Goal: Use online tool/utility: Utilize a website feature to perform a specific function

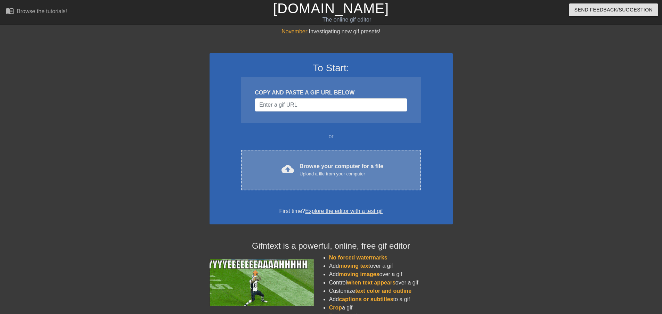
click at [324, 171] on div "Upload a file from your computer" at bounding box center [342, 174] width 84 height 7
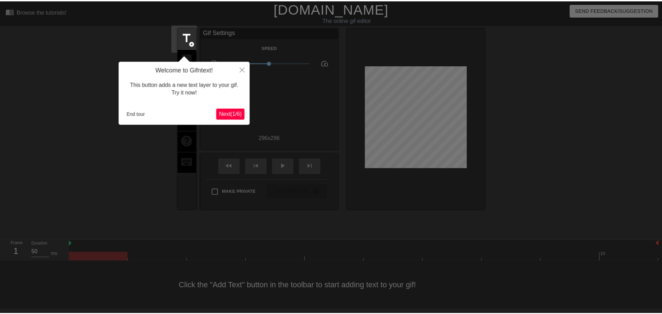
scroll to position [1, 0]
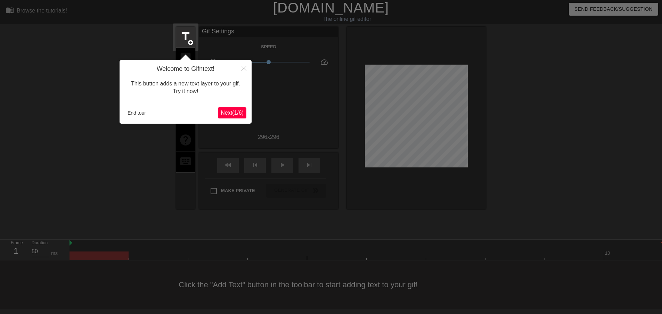
click at [232, 112] on span "Next ( 1 / 6 )" at bounding box center [232, 113] width 23 height 6
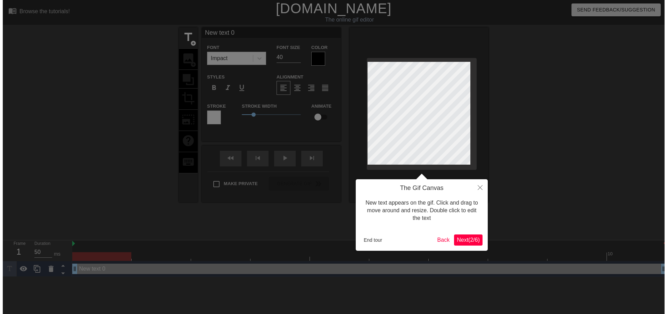
scroll to position [0, 0]
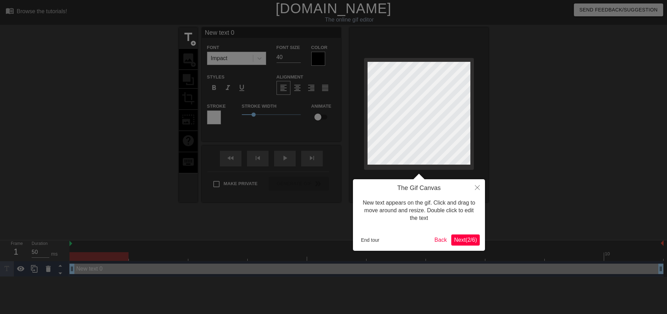
click at [473, 245] on button "Next ( 2 / 6 )" at bounding box center [466, 240] width 29 height 11
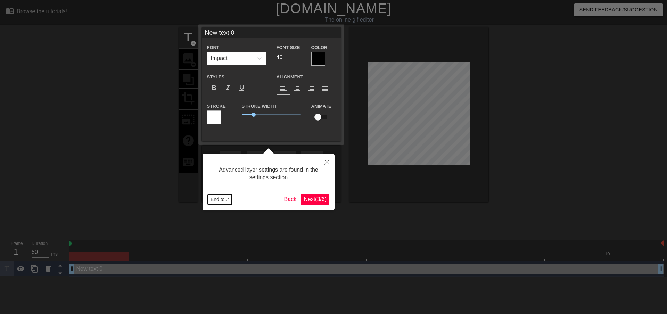
click at [228, 200] on button "End tour" at bounding box center [220, 199] width 24 height 10
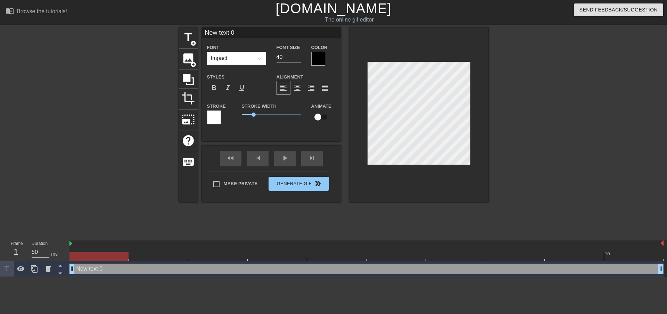
scroll to position [1, 2]
click at [471, 116] on div at bounding box center [419, 114] width 139 height 175
paste textarea "Lor ❓ ip dolo sitame CO 🇺🇸 adipisc 🪖 elitse do eiusmodtem 🤔 inci. ❗ Utla e dolo…"
type textarea "Lor ❓ ip dolo sitame CO 🇺🇸 adipisc 🪖 elitse do eiusmodtem 🤔 inci. ❗ Utla e dolo…"
type input "Lor ❓ ip dolo sitame CO 🇺🇸 adipisc 🪖 elitse do eiusmodtem 🤔 inci. ❗ Utla e dolo…"
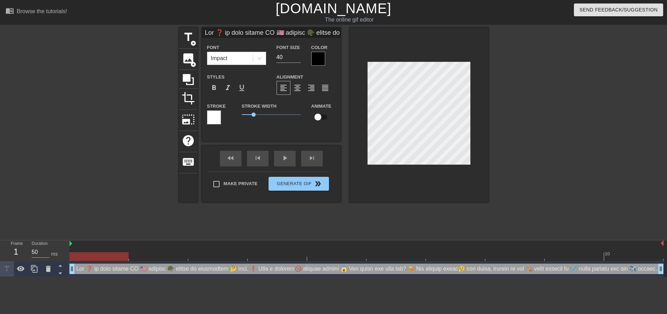
type textarea "Lor ❓ ip dolo sitame CO 🇺🇸 adipisc 🪖 elitse do eiusmodtem 🤔 inci. ❗ Utla e dolo…"
click at [323, 99] on div "title add_circle image add_circle crop photo_size_select_large help keyboard Fo…" at bounding box center [334, 114] width 310 height 175
click at [95, 270] on div "drag_handle drag_handle" at bounding box center [367, 269] width 594 height 10
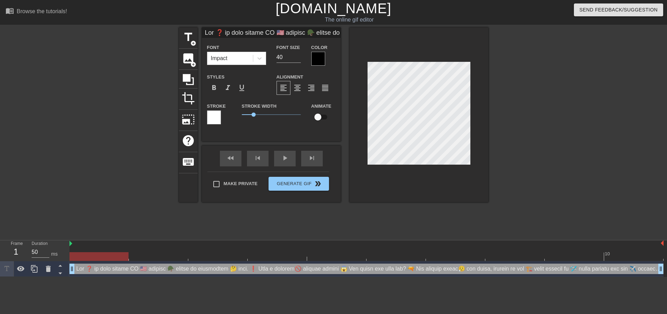
click at [91, 269] on div "drag_handle drag_handle" at bounding box center [367, 269] width 594 height 10
click at [317, 104] on div "title add_circle image add_circle crop photo_size_select_large help keyboard Fo…" at bounding box center [334, 114] width 310 height 175
drag, startPoint x: 286, startPoint y: 59, endPoint x: 257, endPoint y: 57, distance: 29.6
click at [257, 57] on div "Font Impact Font Size 40 Color" at bounding box center [271, 54] width 139 height 23
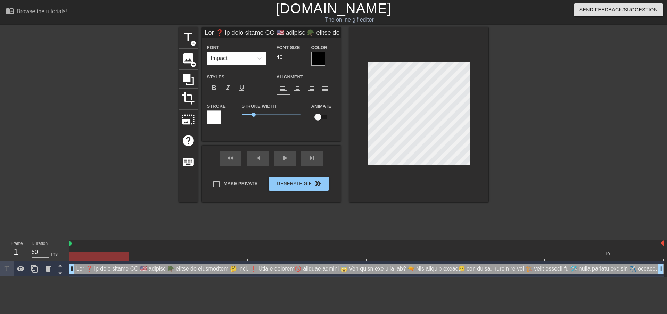
type input "Lor ❓ ip dolo sitame CO 🇺🇸 adipisc 🪖 elitse do eiusmodtem 🤔 inci. ❗ Utla e dolo…"
type input "2"
type input "Lor ❓ ip dolo sitame CO 🇺🇸 adipisc 🪖 elitse do eiusmodtem 🤔 inci. ❗ Utla e dolo…"
type input "20"
click at [225, 88] on span "format_italic" at bounding box center [228, 88] width 8 height 8
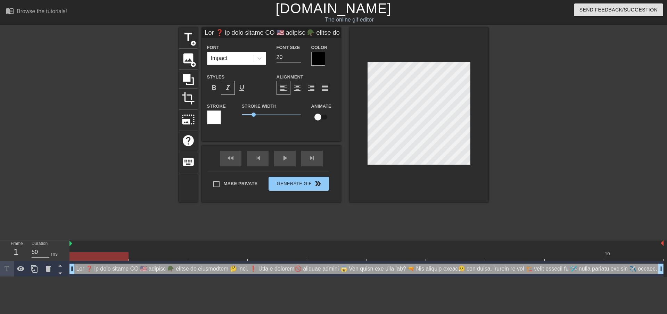
click at [226, 87] on span "format_italic" at bounding box center [228, 88] width 8 height 8
click at [211, 87] on span "format_bold" at bounding box center [214, 88] width 8 height 8
click at [213, 89] on span "format_bold" at bounding box center [214, 88] width 8 height 8
click at [207, 117] on div at bounding box center [214, 118] width 14 height 14
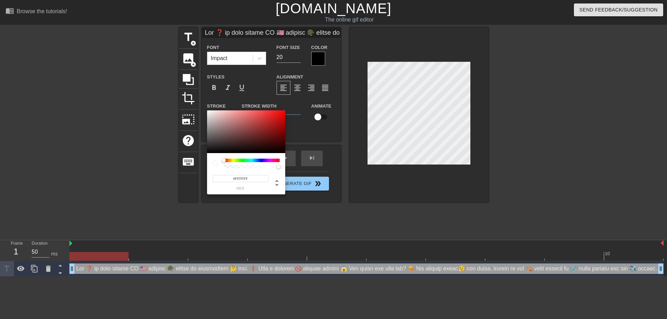
type input "Lor ❓ ip dolo sitame CO 🇺🇸 adipisc 🪖 elitse do eiusmodtem 🤔 inci. ❗ Utla e dolo…"
type input "#653A3A"
type input "Lor ❓ ip dolo sitame CO 🇺🇸 adipisc 🪖 elitse do eiusmodtem 🤔 inci. ❗ Utla e dolo…"
type input "#653434"
type input "Lor ❓ ip dolo sitame CO 🇺🇸 adipisc 🪖 elitse do eiusmodtem 🤔 inci. ❗ Utla e dolo…"
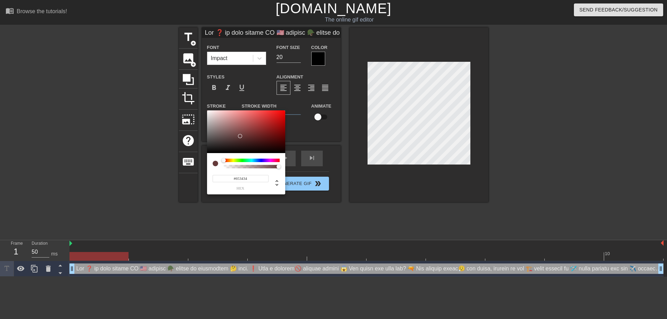
type input "#150000"
type input "Lor ❓ ip dolo sitame CO 🇺🇸 adipisc 🪖 elitse do eiusmodtem 🤔 inci. ❗ Utla e dolo…"
type input "#000000"
type input "Lor ❓ ip dolo sitame CO 🇺🇸 adipisc 🪖 elitse do eiusmodtem 🤔 inci. ❗ Utla e dolo…"
type input "#383838"
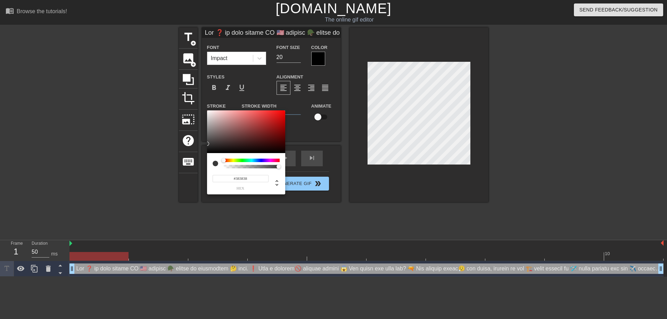
type input "Lor ❓ ip dolo sitame CO 🇺🇸 adipisc 🪖 elitse do eiusmodtem 🤔 inci. ❗ Utla e dolo…"
type input "#786F6F"
type input "Lor ❓ ip dolo sitame CO 🇺🇸 adipisc 🪖 elitse do eiusmodtem 🤔 inci. ❗ Utla e dolo…"
type input "#9D7D7D"
type input "Lor ❓ ip dolo sitame CO 🇺🇸 adipisc 🪖 elitse do eiusmodtem 🤔 inci. ❗ Utla e dolo…"
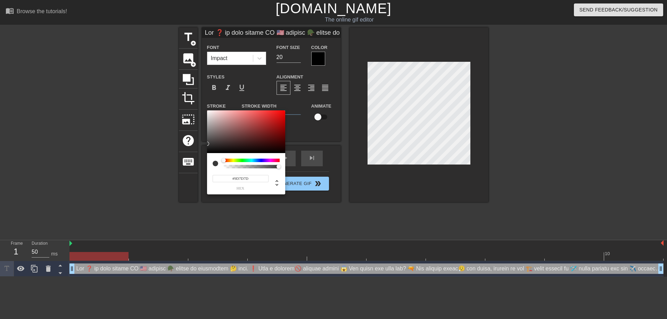
type input "#D19696"
type input "Lor ❓ ip dolo sitame CO 🇺🇸 adipisc 🪖 elitse do eiusmodtem 🤔 inci. ❗ Utla e dolo…"
type input "#FFD9D9"
type input "Lor ❓ ip dolo sitame CO 🇺🇸 adipisc 🪖 elitse do eiusmodtem 🤔 inci. ❗ Utla e dolo…"
type input "#FFEBEB"
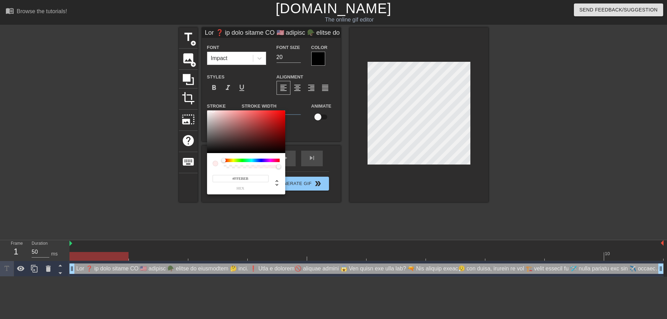
type input "Lor ❓ ip dolo sitame CO 🇺🇸 adipisc 🪖 elitse do eiusmodtem 🤔 inci. ❗ Utla e dolo…"
type input "#FFFFFF"
type input "Lor ❓ ip dolo sitame CO 🇺🇸 adipisc 🪖 elitse do eiusmodtem 🤔 inci. ❗ Utla e dolo…"
drag, startPoint x: 244, startPoint y: 136, endPoint x: 186, endPoint y: 95, distance: 71.1
click at [186, 95] on div "#FFFFFF hex" at bounding box center [333, 159] width 667 height 319
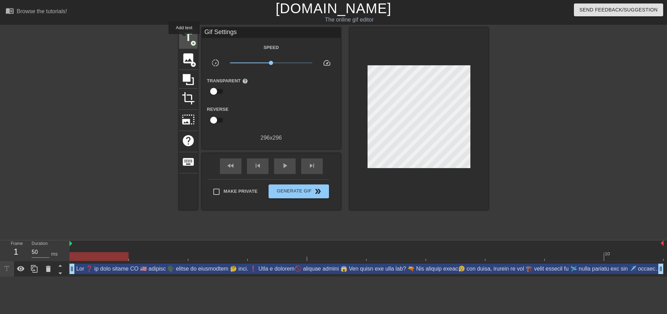
click at [184, 39] on span "title" at bounding box center [188, 37] width 13 height 13
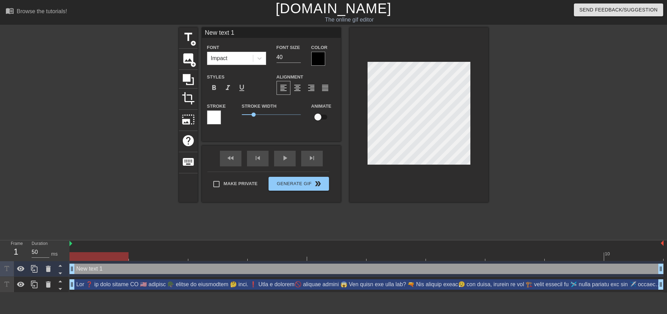
scroll to position [1, 2]
type input "New 1"
type textarea "New 1"
type input "New 1"
type textarea "New 1"
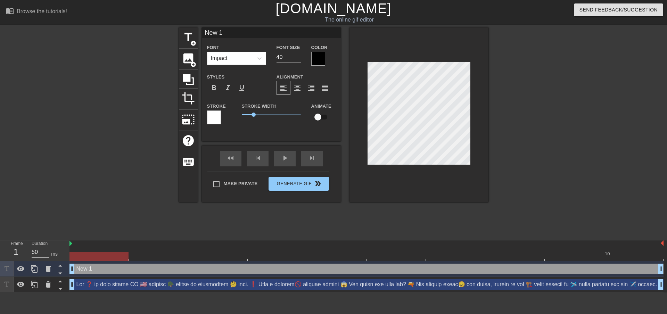
type input "Ne 1"
type textarea "Ne 1"
type input "N 1"
type textarea "N 1"
type input "1"
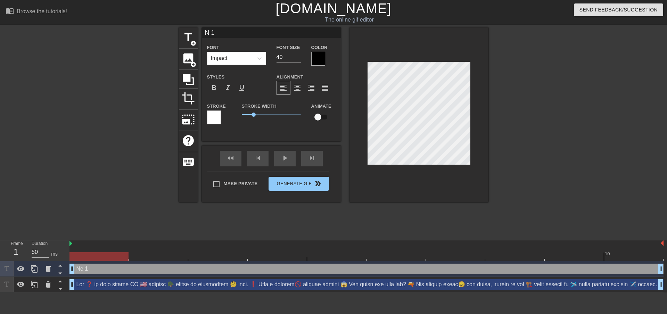
type textarea "1"
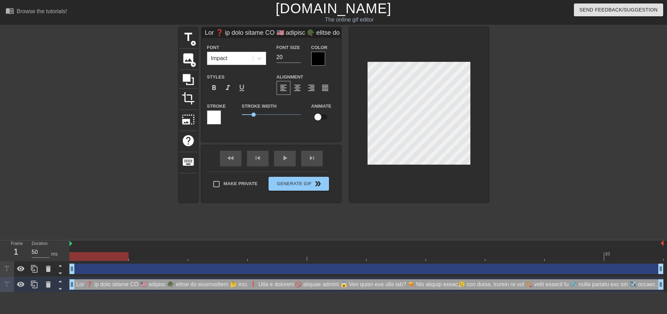
click at [227, 33] on input at bounding box center [271, 32] width 139 height 10
click at [224, 34] on input at bounding box center [271, 32] width 139 height 10
click at [225, 31] on input at bounding box center [271, 32] width 139 height 10
click at [295, 183] on div "Make Private Generate Gif double_arrow" at bounding box center [269, 185] width 122 height 27
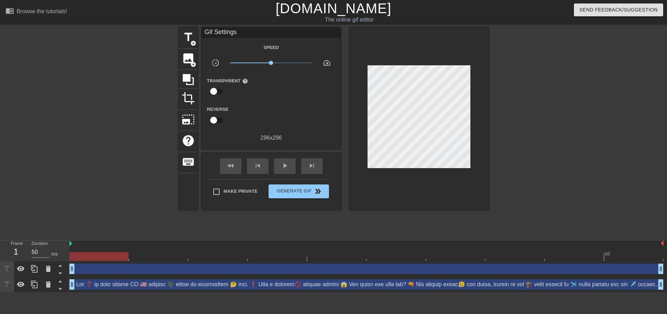
click at [238, 32] on div "Gif Settings" at bounding box center [271, 32] width 139 height 10
click at [190, 39] on span "title" at bounding box center [188, 37] width 13 height 13
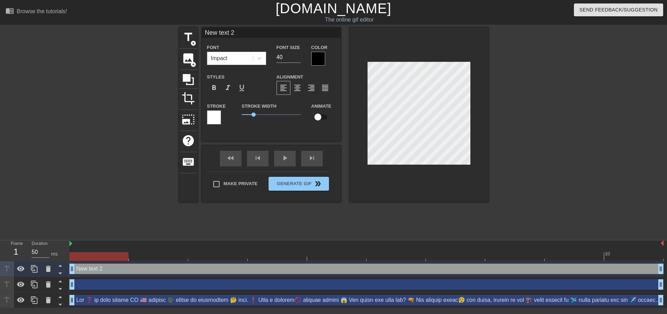
click at [96, 282] on div "drag_handle drag_handle" at bounding box center [367, 284] width 594 height 10
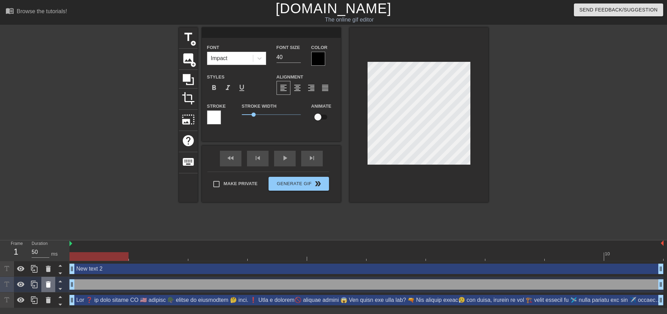
drag, startPoint x: 95, startPoint y: 283, endPoint x: 46, endPoint y: 285, distance: 49.1
click at [46, 285] on icon at bounding box center [48, 285] width 8 height 8
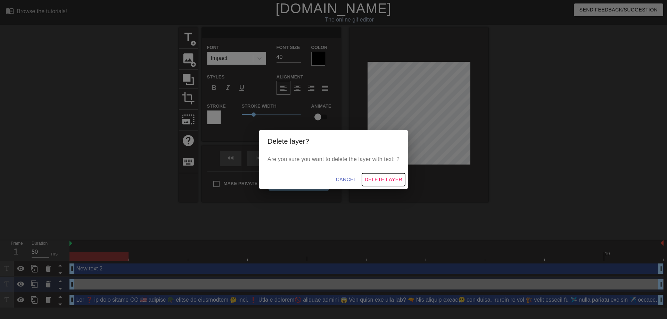
click at [376, 181] on button "Delete Layer" at bounding box center [383, 179] width 43 height 13
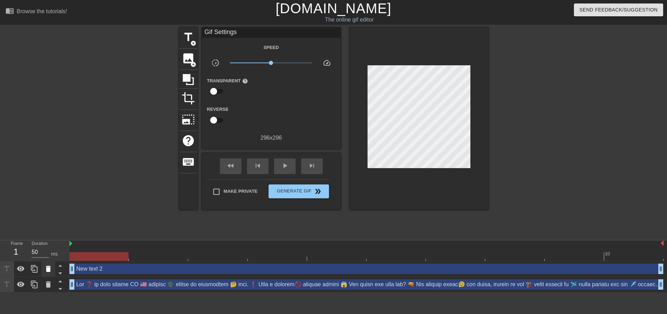
click at [47, 270] on icon at bounding box center [48, 269] width 5 height 6
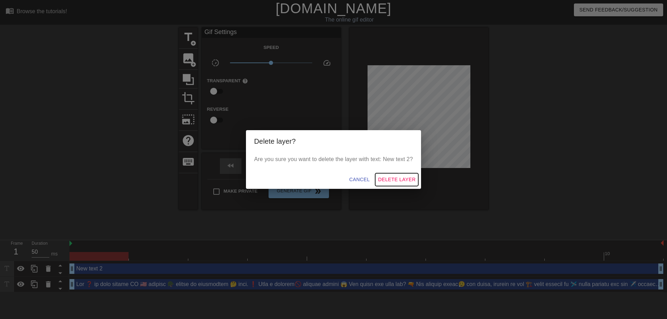
click at [396, 184] on span "Delete Layer" at bounding box center [397, 180] width 38 height 9
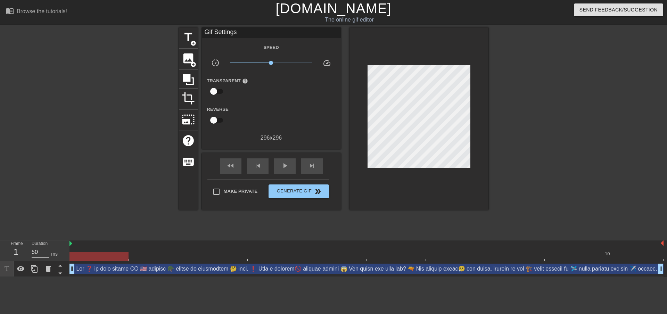
click at [97, 268] on div "drag_handle drag_handle" at bounding box center [367, 269] width 594 height 10
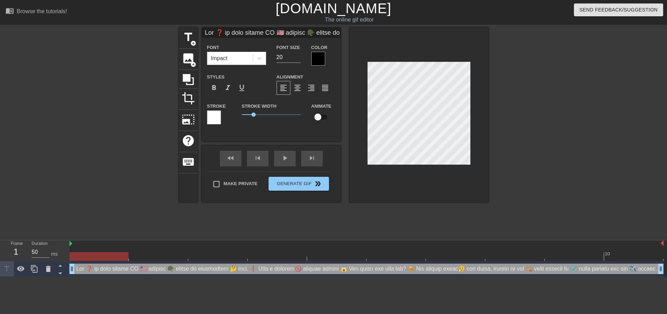
click at [100, 271] on div "drag_handle drag_handle" at bounding box center [367, 269] width 594 height 10
click at [294, 31] on input at bounding box center [271, 32] width 139 height 10
drag, startPoint x: 301, startPoint y: 32, endPoint x: 474, endPoint y: 48, distance: 174.1
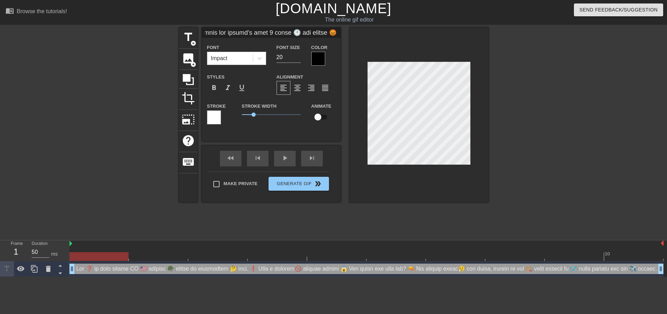
click at [474, 48] on div "title add_circle image add_circle crop photo_size_select_large help keyboard Fo…" at bounding box center [334, 114] width 310 height 175
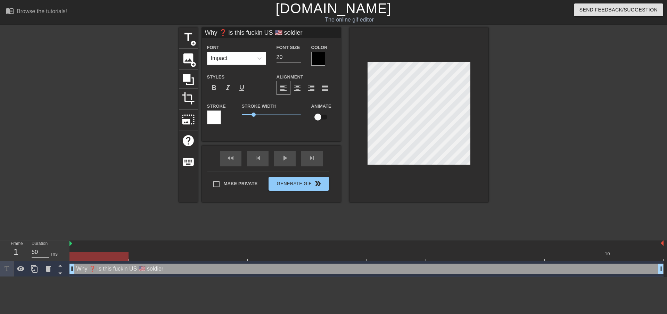
type input "Why ❓ is this fuckin US 🇺🇸 soldier"
click at [133, 187] on div at bounding box center [118, 131] width 104 height 209
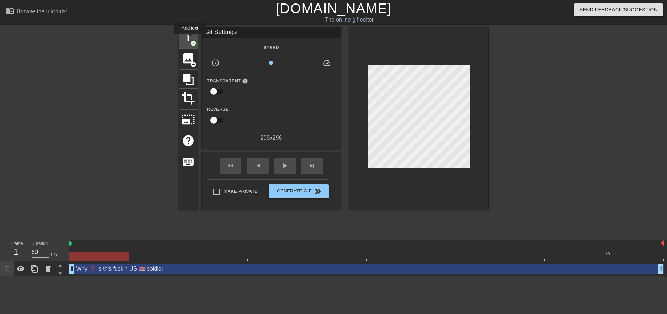
click at [189, 39] on span "title" at bounding box center [188, 37] width 13 height 13
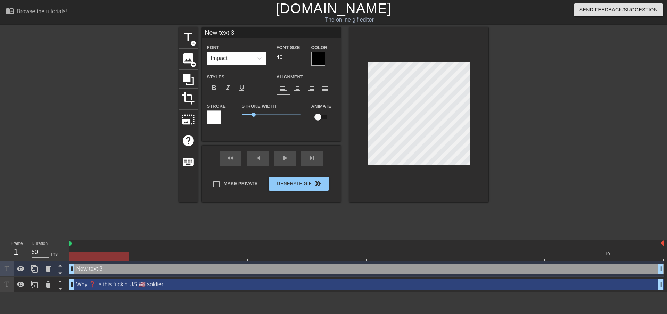
click at [247, 33] on input "New text 3" at bounding box center [271, 32] width 139 height 10
drag, startPoint x: 253, startPoint y: 35, endPoint x: 156, endPoint y: 30, distance: 96.8
click at [156, 30] on div "title add_circle image add_circle crop photo_size_select_large help keyboard Ne…" at bounding box center [333, 131] width 667 height 209
paste input "🪖 loremi do sitametcon 🤔 adip. ❗ Elit s doeiusm🚫 tempori utlabo 😱 Etd magna ali…"
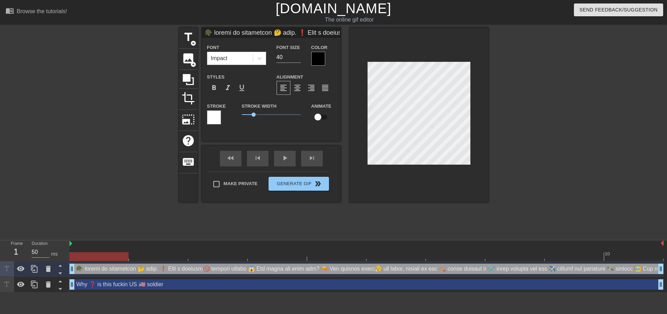
scroll to position [0, 2835]
type input "🪖 loremi do sitametcon 🤔 adip. ❗ Elit s doeiusm🚫 tempori utlabo 😱 Etd magna ali…"
drag, startPoint x: 284, startPoint y: 56, endPoint x: 259, endPoint y: 49, distance: 26.0
click at [259, 50] on div "Font Impact Font Size 40 Color" at bounding box center [271, 54] width 139 height 23
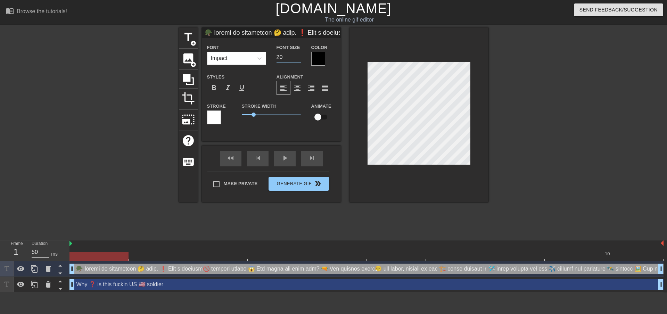
type input "20"
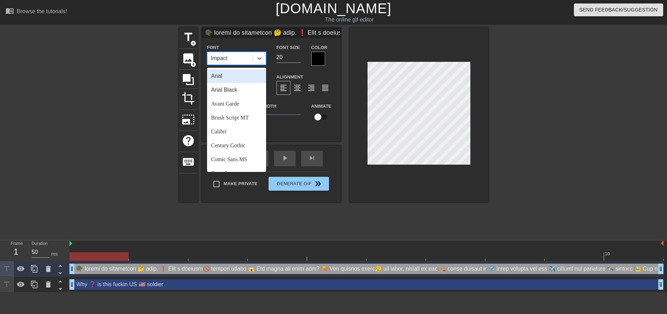
click at [245, 57] on div "Impact" at bounding box center [231, 58] width 46 height 13
click at [230, 78] on div "Arial" at bounding box center [236, 76] width 59 height 14
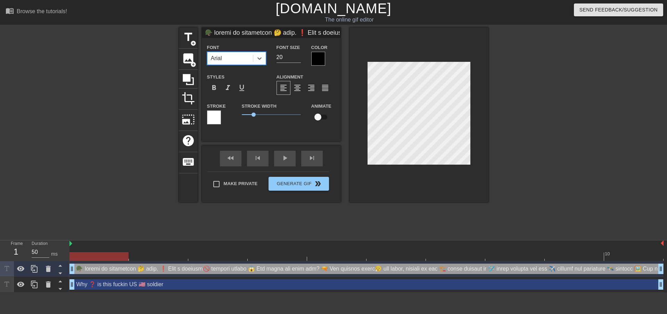
click at [233, 63] on div "Arial" at bounding box center [231, 58] width 46 height 13
click at [241, 52] on div "Arial" at bounding box center [231, 58] width 46 height 13
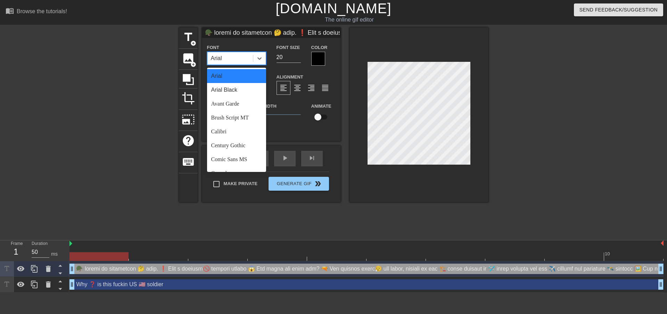
drag, startPoint x: 235, startPoint y: 60, endPoint x: 224, endPoint y: 57, distance: 11.8
click at [223, 57] on div "Arial" at bounding box center [231, 58] width 46 height 13
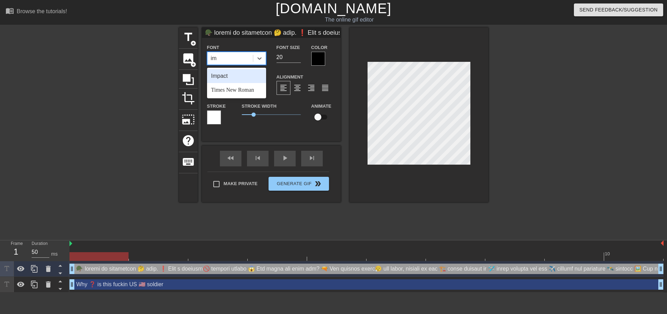
type input "imp"
click at [235, 75] on div "Impact" at bounding box center [236, 76] width 59 height 14
click at [252, 33] on input at bounding box center [271, 32] width 139 height 10
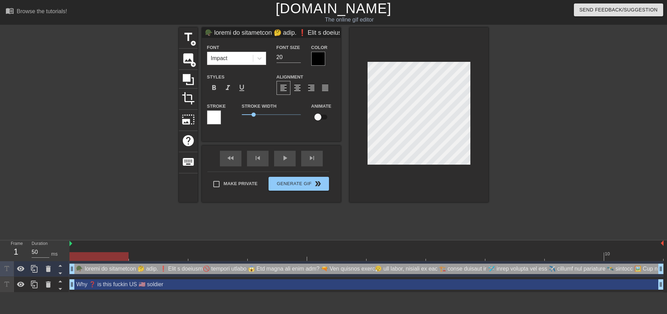
drag, startPoint x: 250, startPoint y: 32, endPoint x: 178, endPoint y: 24, distance: 72.0
click at [173, 23] on div "menu_book Browse the tutorials! [DOMAIN_NAME] The online gif editor Send Feedba…" at bounding box center [333, 146] width 667 height 293
click at [221, 35] on input at bounding box center [271, 32] width 139 height 10
drag, startPoint x: 211, startPoint y: 32, endPoint x: 179, endPoint y: 29, distance: 32.1
click at [179, 29] on div "title add_circle image add_circle crop photo_size_select_large help keyboard Fo…" at bounding box center [334, 114] width 310 height 175
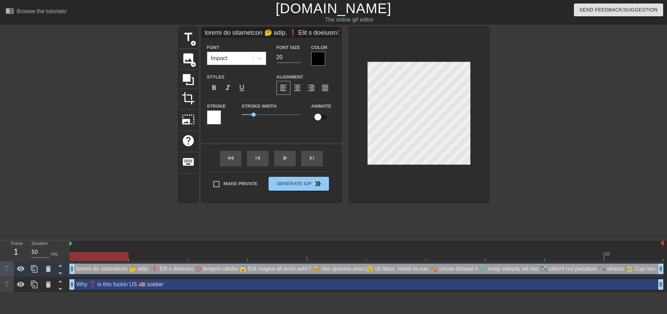
drag, startPoint x: 295, startPoint y: 31, endPoint x: 188, endPoint y: 25, distance: 106.9
click at [124, 25] on div "menu_book Browse the tutorials! [DOMAIN_NAME] The online gif editor Send Feedba…" at bounding box center [333, 146] width 667 height 293
click at [293, 32] on input at bounding box center [271, 32] width 139 height 10
drag, startPoint x: 290, startPoint y: 32, endPoint x: 488, endPoint y: 50, distance: 199.3
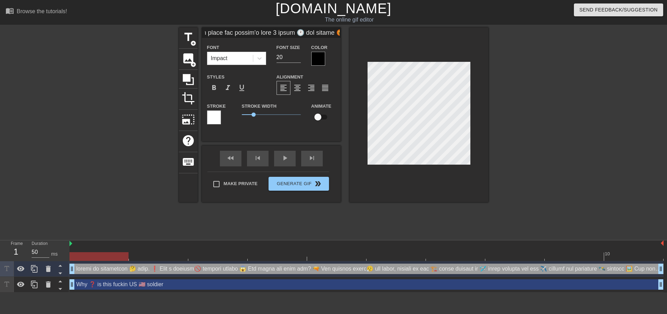
click at [488, 50] on div "title add_circle image add_circle crop photo_size_select_large help keyboard Fo…" at bounding box center [334, 114] width 310 height 175
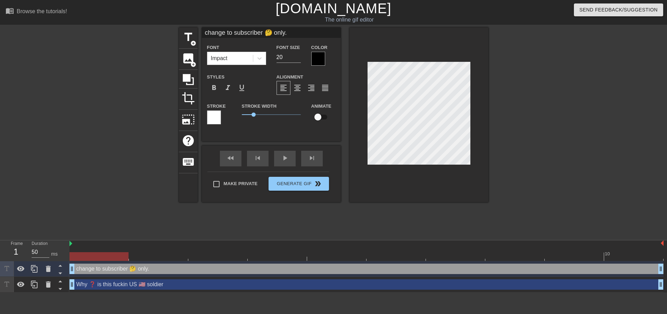
scroll to position [0, 0]
type input "change to subscriber 🤔 only."
click at [529, 91] on div at bounding box center [549, 131] width 104 height 209
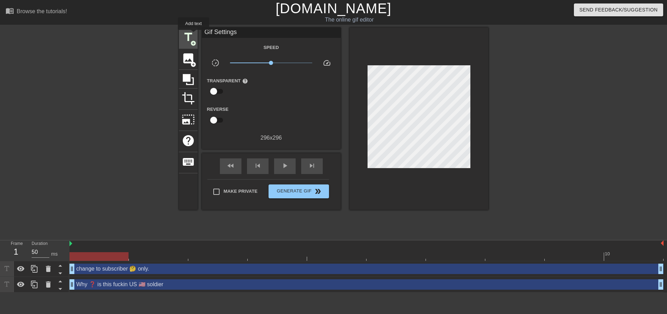
click at [194, 35] on span "title" at bounding box center [188, 37] width 13 height 13
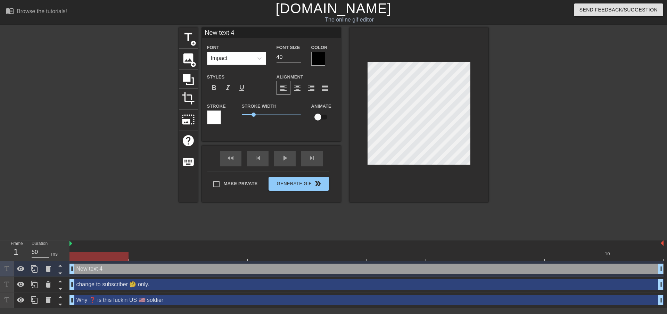
drag, startPoint x: 262, startPoint y: 32, endPoint x: 119, endPoint y: 29, distance: 143.2
click at [119, 29] on div "title add_circle image add_circle crop photo_size_select_large help keyboard Ne…" at bounding box center [333, 131] width 667 height 209
paste input "❗ Lore i dolorsi🚫 ametcon adipis 😱 Eli seddo eiu temp inc? 🔫 Utl etdolor magna😮…"
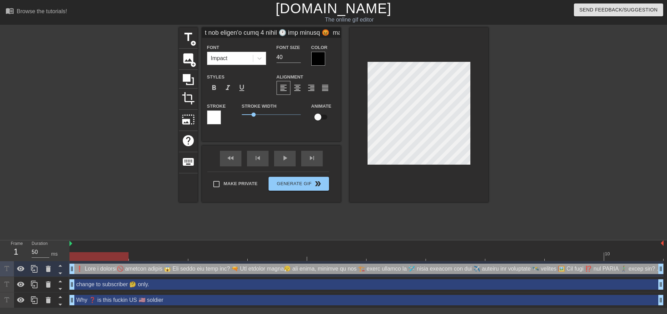
click at [229, 34] on input at bounding box center [271, 32] width 139 height 10
click at [251, 32] on input at bounding box center [271, 32] width 139 height 10
drag, startPoint x: 207, startPoint y: 31, endPoint x: 157, endPoint y: 24, distance: 49.8
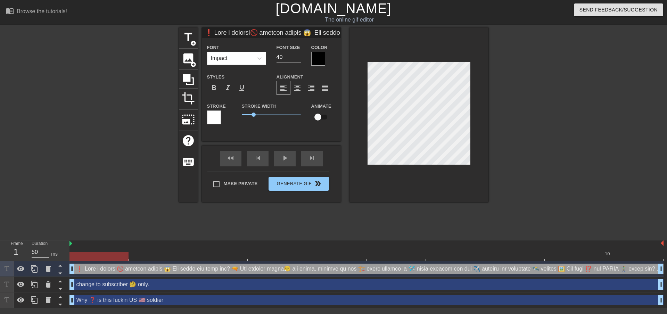
click at [157, 24] on div "menu_book Browse the tutorials! [DOMAIN_NAME] The online gif editor Send Feedba…" at bounding box center [333, 154] width 667 height 308
click at [256, 29] on input at bounding box center [271, 32] width 139 height 10
drag, startPoint x: 314, startPoint y: 33, endPoint x: 529, endPoint y: 77, distance: 219.4
click at [529, 77] on div "title add_circle image add_circle crop photo_size_select_large help keyboard Fo…" at bounding box center [333, 131] width 667 height 209
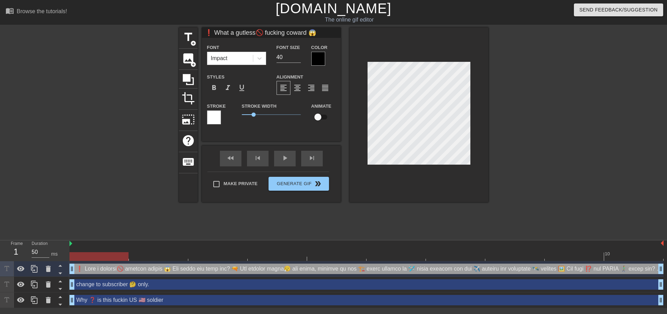
scroll to position [0, 0]
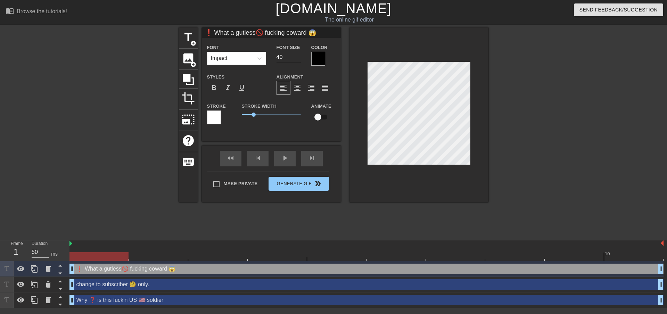
type input "❗ What a gutless🚫 fucking coward 😱"
drag, startPoint x: 283, startPoint y: 58, endPoint x: 256, endPoint y: 55, distance: 26.6
click at [256, 55] on div "Font Impact Font Size 40 Color" at bounding box center [271, 54] width 139 height 23
type input "20"
click at [318, 30] on input "❗ What a gutless🚫 fucking coward 😱" at bounding box center [271, 32] width 139 height 10
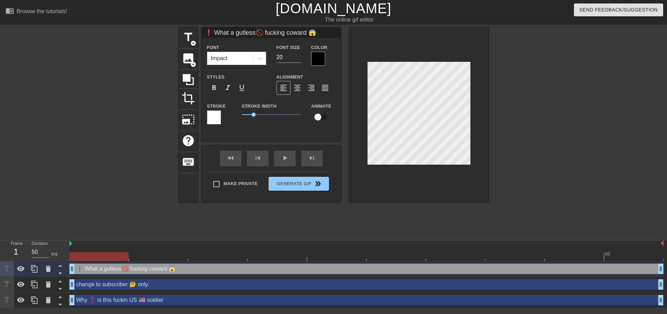
drag, startPoint x: 318, startPoint y: 34, endPoint x: 261, endPoint y: 34, distance: 57.7
click at [261, 34] on input "❗ What a gutless🚫 fucking coward 😱" at bounding box center [271, 32] width 139 height 10
drag, startPoint x: 285, startPoint y: 34, endPoint x: 151, endPoint y: 26, distance: 134.8
click at [151, 26] on div "menu_book Browse the tutorials! [DOMAIN_NAME] The online gif editor Send Feedba…" at bounding box center [333, 154] width 667 height 308
paste input "loremip dolors 😱 Ame conse adi elit sed? 🔫 Doe tempori utlab😮‍💨 etd magna, aliq…"
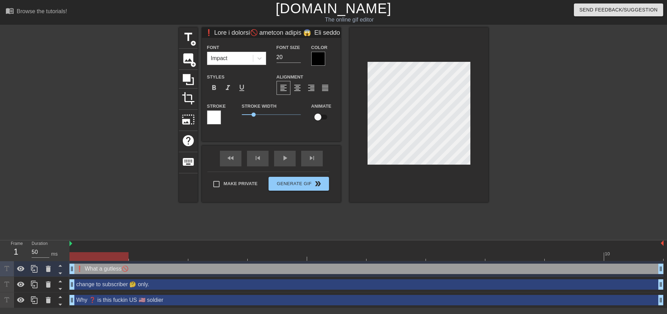
scroll to position [0, 2744]
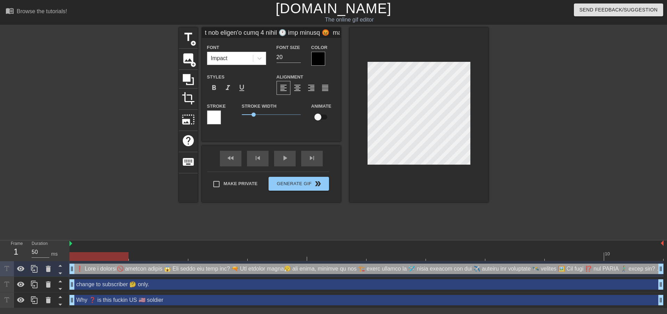
click at [290, 32] on input at bounding box center [271, 32] width 139 height 10
drag, startPoint x: 279, startPoint y: 34, endPoint x: 151, endPoint y: 25, distance: 129.0
click at [151, 25] on div "menu_book Browse the tutorials! [DOMAIN_NAME] The online gif editor Send Feedba…" at bounding box center [333, 154] width 667 height 308
click at [295, 31] on input at bounding box center [271, 32] width 139 height 10
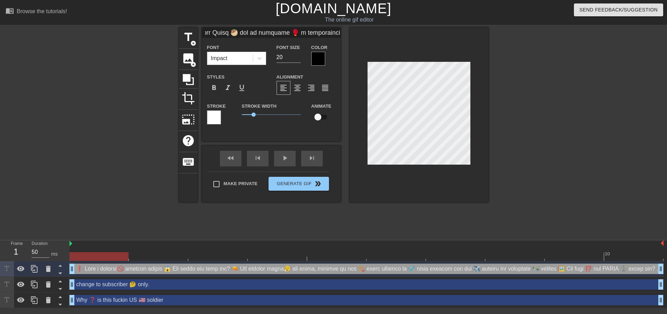
scroll to position [0, 2744]
drag, startPoint x: 312, startPoint y: 33, endPoint x: 471, endPoint y: 50, distance: 159.1
click at [471, 50] on div "title add_circle image add_circle crop photo_size_select_large help keyboard Fo…" at bounding box center [334, 114] width 310 height 175
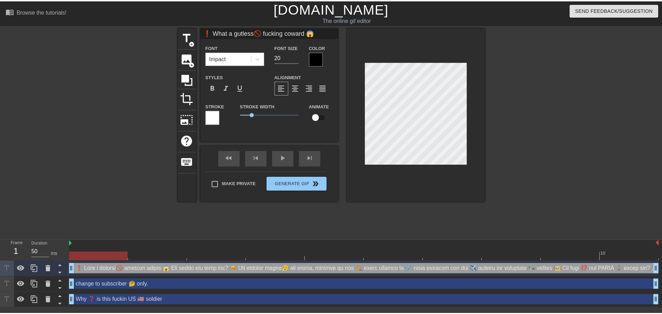
scroll to position [0, 0]
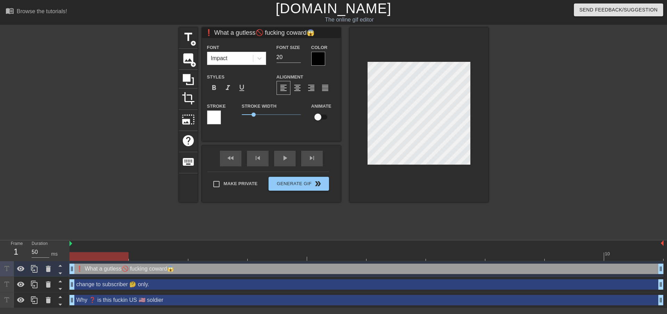
click at [178, 286] on div "change to subscriber 🤔 only. drag_handle drag_handle" at bounding box center [367, 284] width 594 height 10
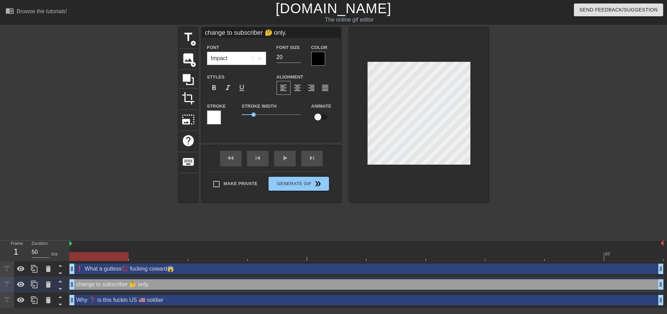
click at [183, 303] on div "Why ❓ is this fuckin US 🇺🇸 soldier drag_handle drag_handle" at bounding box center [367, 300] width 594 height 10
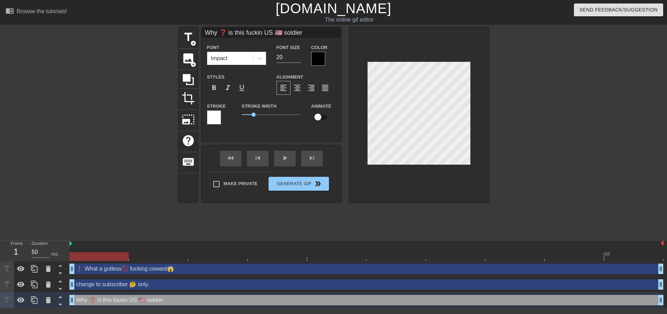
click at [192, 267] on div "❗ What a gutless🚫 fucking coward😱 drag_handle drag_handle" at bounding box center [367, 269] width 594 height 10
type input "❗ What a gutless🚫 fucking coward😱"
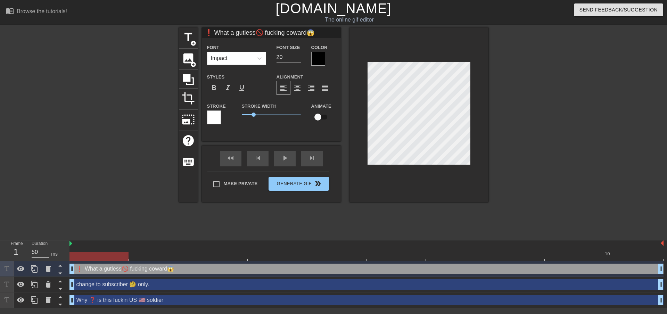
click at [586, 112] on div at bounding box center [549, 131] width 104 height 209
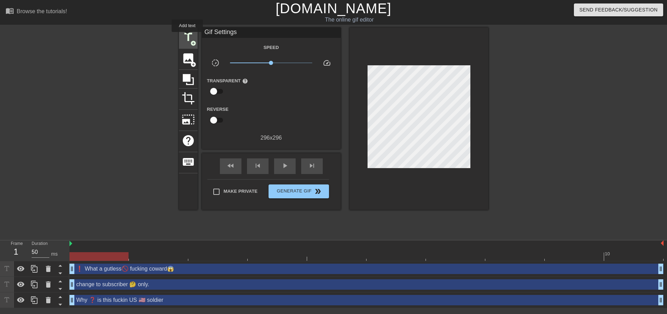
click at [187, 37] on span "title" at bounding box center [188, 37] width 13 height 13
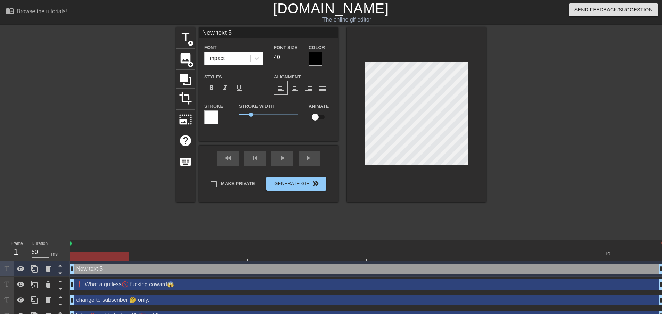
drag, startPoint x: 171, startPoint y: 27, endPoint x: 166, endPoint y: 29, distance: 5.4
click at [166, 27] on div "menu_book Browse the tutorials! [DOMAIN_NAME] The online gif editor Send Feedba…" at bounding box center [331, 162] width 662 height 324
paste input "❗ Lore i dolorsi🚫 ametcon adipis 😱 Eli seddo eiu temp inc? 🔫 Utl etdolor magna😮…"
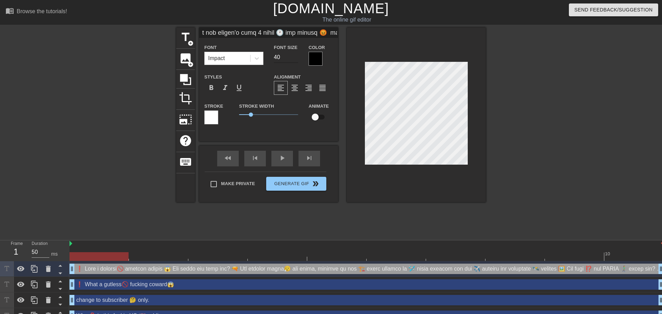
type input "❗ Lore i dolorsi🚫 ametcon adipis 😱 Eli seddo eiu temp inc? 🔫 Utl etdolor magna😮…"
drag, startPoint x: 282, startPoint y: 55, endPoint x: 254, endPoint y: 48, distance: 29.3
click at [254, 48] on div "Font Impact Font Size 40 Color" at bounding box center [268, 54] width 139 height 23
type input "20"
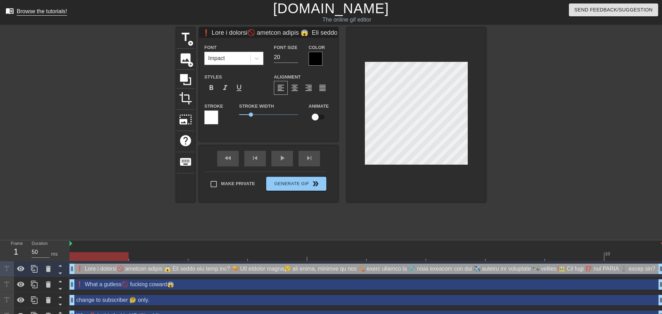
drag, startPoint x: 314, startPoint y: 30, endPoint x: 50, endPoint y: 13, distance: 263.7
click at [34, 12] on div "menu_book Browse the tutorials! [DOMAIN_NAME] The online gif editor Send Feedba…" at bounding box center [331, 162] width 662 height 324
click at [329, 35] on input at bounding box center [268, 32] width 139 height 10
drag, startPoint x: 333, startPoint y: 33, endPoint x: 316, endPoint y: 34, distance: 17.0
click at [316, 34] on input at bounding box center [268, 32] width 139 height 10
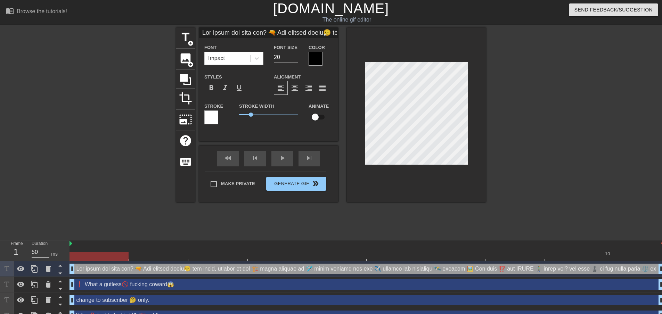
click at [332, 33] on input at bounding box center [268, 32] width 139 height 10
click at [335, 33] on input at bounding box center [268, 32] width 139 height 10
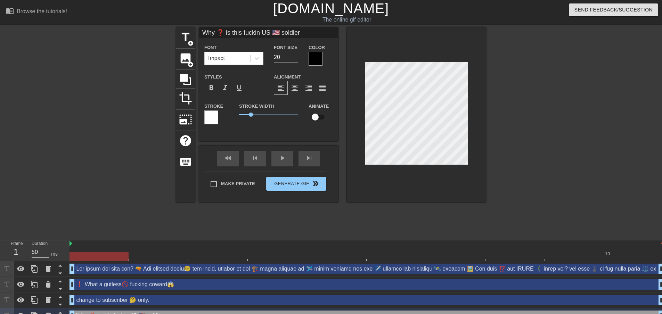
scroll to position [11, 0]
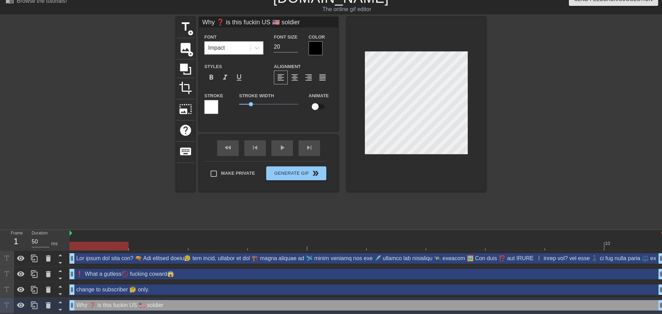
click at [186, 259] on div "drag_handle drag_handle" at bounding box center [367, 258] width 594 height 10
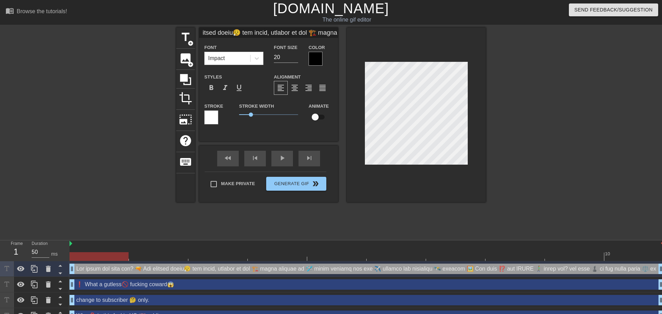
scroll to position [0, 35]
drag, startPoint x: 309, startPoint y: 30, endPoint x: 289, endPoint y: 35, distance: 20.8
click at [289, 35] on input at bounding box center [268, 32] width 139 height 10
drag, startPoint x: 314, startPoint y: 30, endPoint x: 479, endPoint y: 60, distance: 168.3
click at [479, 60] on div "title add_circle image add_circle crop photo_size_select_large help keyboard Fo…" at bounding box center [331, 114] width 310 height 175
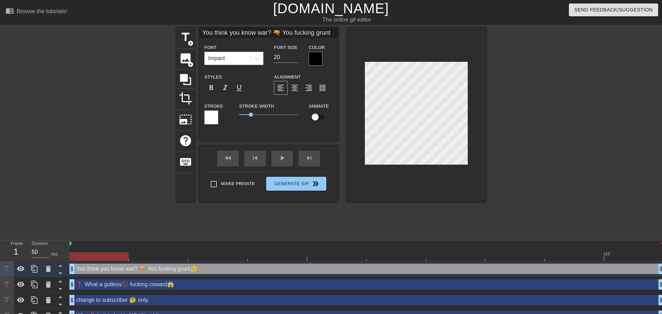
scroll to position [0, 0]
type input "You think you know war? 🔫"
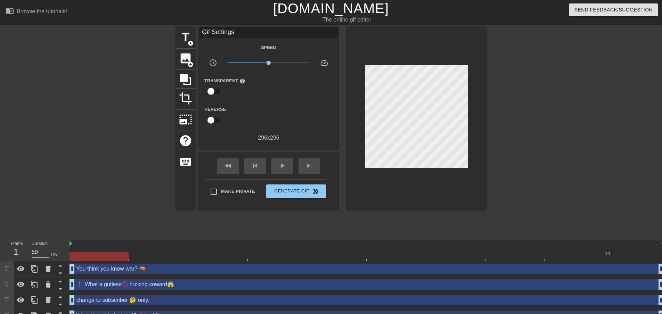
click at [566, 131] on div at bounding box center [546, 131] width 104 height 209
click at [187, 37] on span "title" at bounding box center [185, 37] width 13 height 13
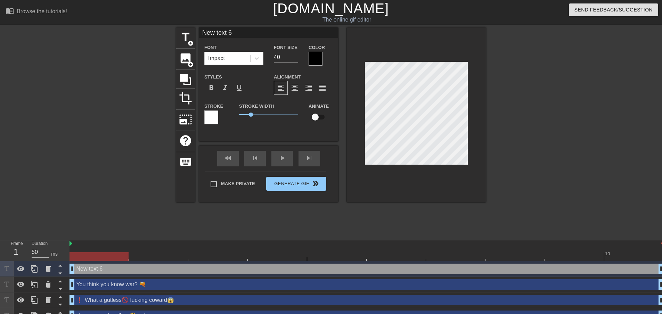
drag, startPoint x: 263, startPoint y: 32, endPoint x: 165, endPoint y: 30, distance: 97.7
click at [165, 30] on div "title add_circle image add_circle crop photo_size_select_large help keyboard Ne…" at bounding box center [331, 131] width 662 height 209
paste input "❗ Lore i dolorsi🚫 ametcon adipis 😱 Eli seddo eiu temp inc? 🔫 Utl etdolor magna😮…"
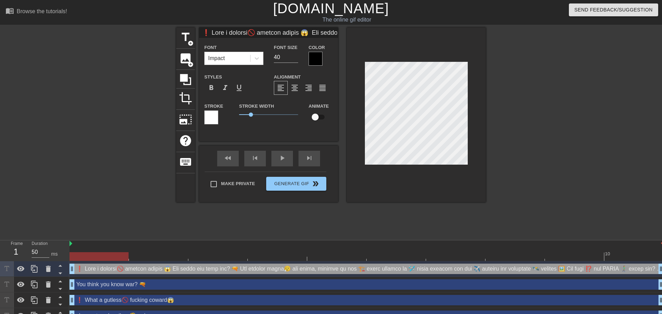
drag, startPoint x: 231, startPoint y: 31, endPoint x: 73, endPoint y: 16, distance: 158.9
click at [73, 16] on div "menu_book Browse the tutorials! [DOMAIN_NAME] The online gif editor Send Feedba…" at bounding box center [331, 170] width 662 height 340
click at [284, 30] on input at bounding box center [268, 32] width 139 height 10
drag, startPoint x: 317, startPoint y: 36, endPoint x: 229, endPoint y: 25, distance: 88.6
click at [174, 22] on div "menu_book Browse the tutorials! [DOMAIN_NAME] The online gif editor Send Feedba…" at bounding box center [331, 170] width 662 height 340
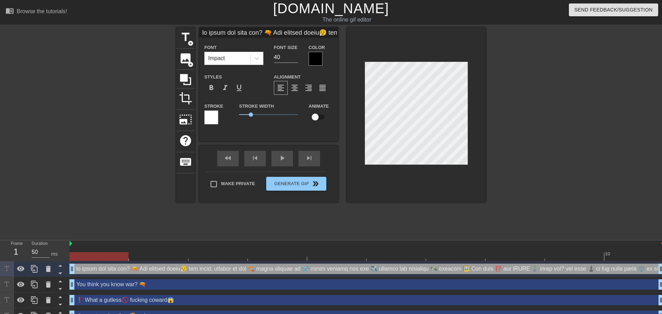
drag, startPoint x: 278, startPoint y: 32, endPoint x: 150, endPoint y: 19, distance: 128.2
click at [150, 19] on div "menu_book Browse the tutorials! [DOMAIN_NAME] The online gif editor Send Feedba…" at bounding box center [331, 170] width 662 height 340
drag, startPoint x: 296, startPoint y: 34, endPoint x: 465, endPoint y: 60, distance: 171.0
click at [465, 60] on div "title add_circle image add_circle crop photo_size_select_large help keyboard Fo…" at bounding box center [331, 114] width 310 height 175
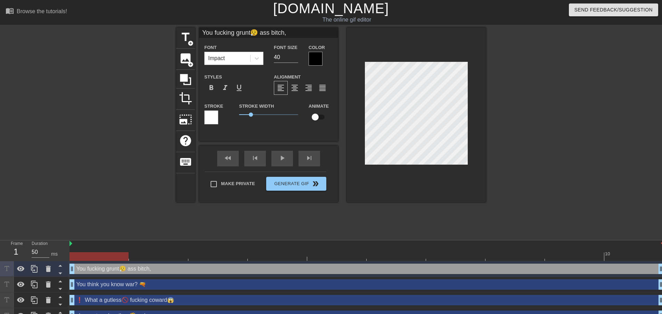
scroll to position [0, 0]
type input "You fucking grunt😮‍💨 ass bitch,"
drag, startPoint x: 253, startPoint y: 55, endPoint x: 248, endPoint y: 55, distance: 5.2
click at [248, 55] on div "Font Impact Font Size 40 Color" at bounding box center [268, 54] width 139 height 23
type input "20"
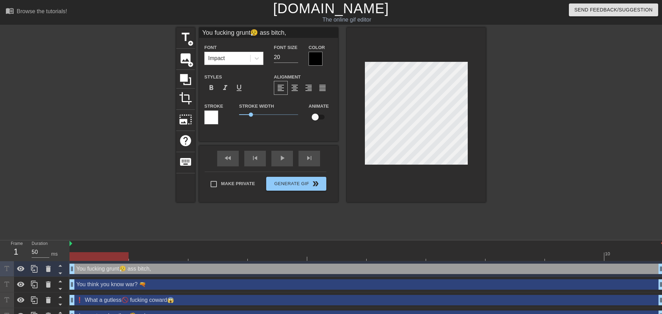
click at [545, 116] on div at bounding box center [546, 131] width 104 height 209
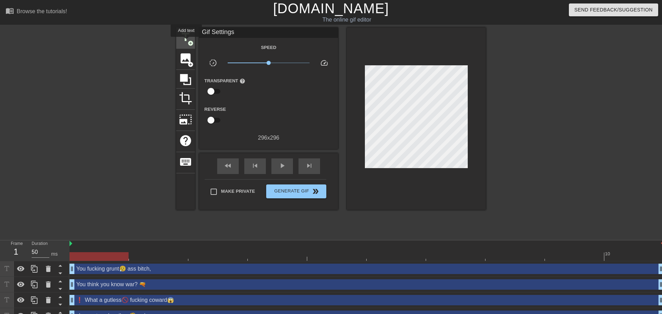
click at [186, 42] on span "title" at bounding box center [185, 37] width 13 height 13
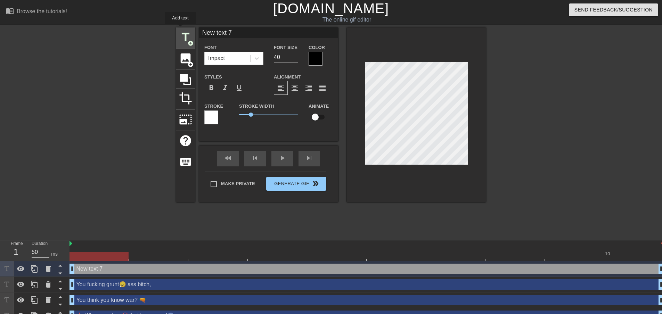
drag, startPoint x: 259, startPoint y: 35, endPoint x: 180, endPoint y: 29, distance: 78.5
click at [180, 29] on div "title add_circle image add_circle crop photo_size_select_large help keyboard Ne…" at bounding box center [331, 114] width 310 height 175
paste input "❗ Lore i dolorsi🚫 ametcon adipis 😱 Eli seddo eiu temp inc? 🔫 Utl etdolor magna😮…"
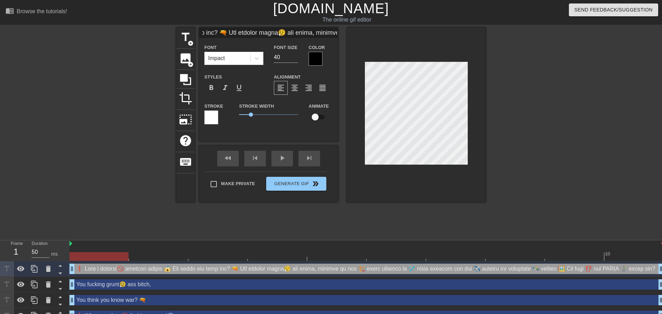
scroll to position [0, 169]
drag, startPoint x: 288, startPoint y: 32, endPoint x: 317, endPoint y: 31, distance: 29.2
click at [329, 29] on input at bounding box center [268, 32] width 139 height 10
click at [298, 33] on input at bounding box center [268, 32] width 139 height 10
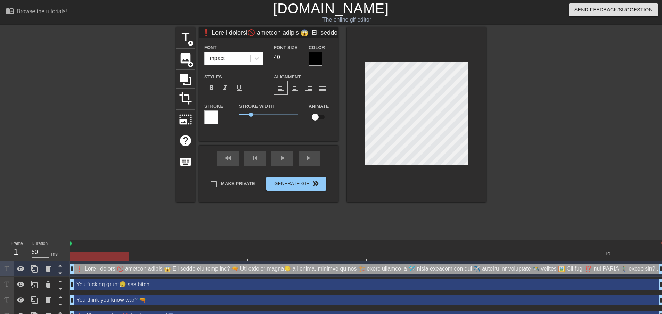
drag, startPoint x: 321, startPoint y: 33, endPoint x: 113, endPoint y: 27, distance: 208.0
click at [113, 27] on div "menu_book Browse the tutorials! [DOMAIN_NAME] The online gif editor Send Feedba…" at bounding box center [331, 177] width 662 height 355
drag, startPoint x: 284, startPoint y: 30, endPoint x: 305, endPoint y: 32, distance: 21.2
click at [305, 32] on input at bounding box center [268, 32] width 139 height 10
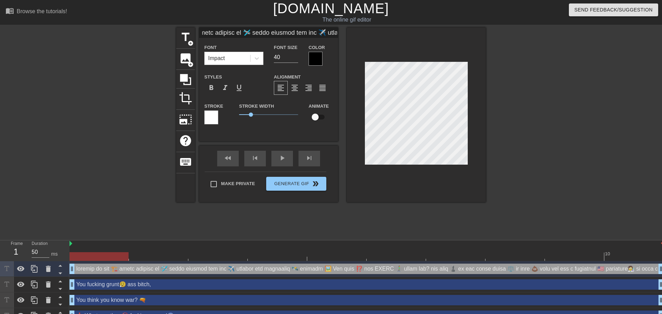
click at [289, 31] on input at bounding box center [268, 32] width 139 height 10
drag, startPoint x: 289, startPoint y: 33, endPoint x: 411, endPoint y: 36, distance: 122.0
click at [411, 36] on div "title add_circle image add_circle crop photo_size_select_large help keyboard Fo…" at bounding box center [331, 114] width 310 height 175
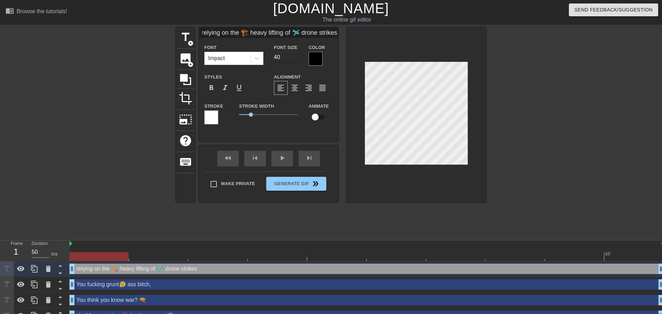
type input "relying on the 🏗️ heavy lifting of 🛩️ drone strikes"
drag, startPoint x: 286, startPoint y: 55, endPoint x: 257, endPoint y: 51, distance: 29.1
click at [257, 51] on div "Font Impact Font Size 40 Color" at bounding box center [268, 54] width 139 height 23
type input "20"
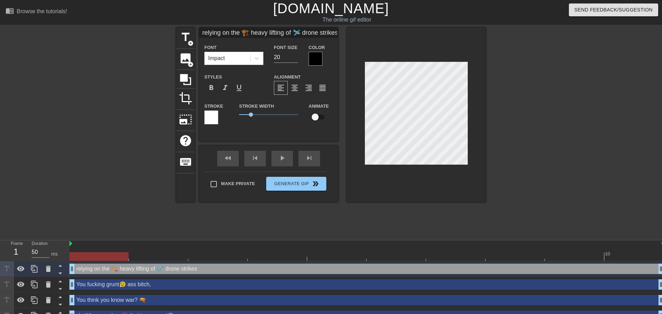
click at [320, 34] on input "relying on the 🏗️ heavy lifting of 🛩️ drone strikes" at bounding box center [268, 32] width 139 height 10
drag, startPoint x: 309, startPoint y: 33, endPoint x: 347, endPoint y: 36, distance: 37.3
click at [412, 46] on div "title add_circle image add_circle crop photo_size_select_large help keyboard re…" at bounding box center [331, 114] width 310 height 175
click at [317, 30] on input "relying on the 🏗️ heavy lifting of 🛩️ drone strikes" at bounding box center [268, 32] width 139 height 10
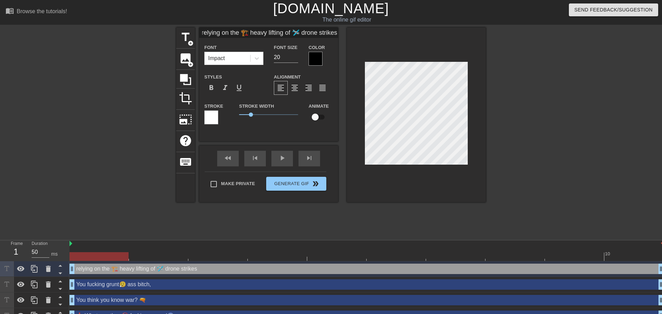
click at [302, 32] on input "relying on the 🏗️ heavy lifting of 🛩️ drone strikes" at bounding box center [268, 32] width 139 height 10
click at [337, 32] on input "relying on the 🏗️ heavy lifting of 🛩️ drone strikes" at bounding box center [268, 32] width 139 height 10
paste input "lor ips ✈️ dolorsi ame consectet 🛰️ adipisc 🖼️ Eli sedd ⁉️ eiu TEMPO 🚶‍♂️‍➡️ in…"
drag, startPoint x: 295, startPoint y: 35, endPoint x: 206, endPoint y: 25, distance: 89.9
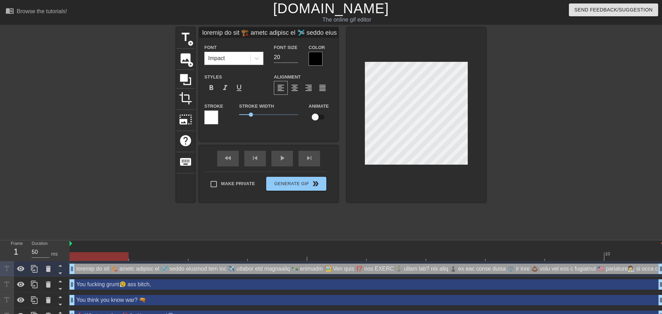
click at [157, 27] on div "menu_book Browse the tutorials! [DOMAIN_NAME] The online gif editor Send Feedba…" at bounding box center [331, 177] width 662 height 355
click at [278, 29] on input at bounding box center [268, 32] width 139 height 10
click at [303, 32] on input at bounding box center [268, 32] width 139 height 10
drag, startPoint x: 306, startPoint y: 35, endPoint x: 566, endPoint y: 75, distance: 262.7
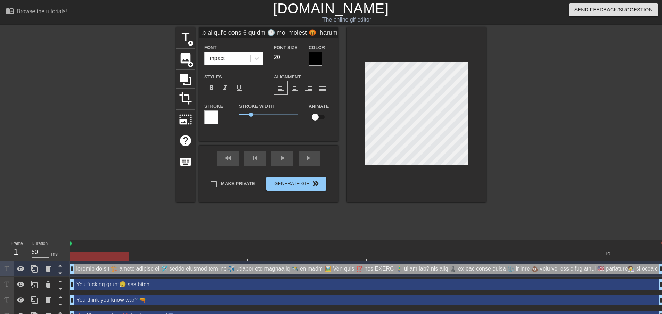
click at [566, 75] on div "title add_circle image add_circle crop photo_size_select_large help keyboard Fo…" at bounding box center [331, 131] width 662 height 209
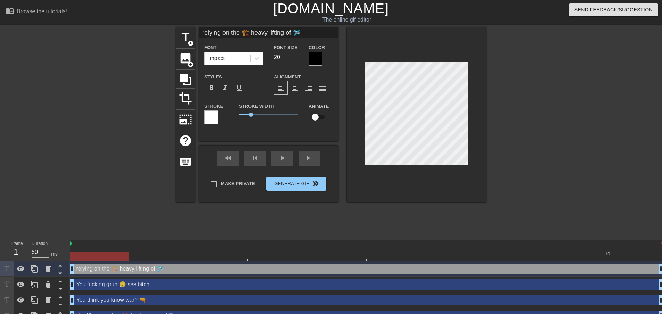
type input "relying on the 🏗️ heavy lifting of 🛩️"
click at [488, 106] on div "title add_circle image add_circle crop photo_size_select_large help keyboard re…" at bounding box center [331, 131] width 662 height 209
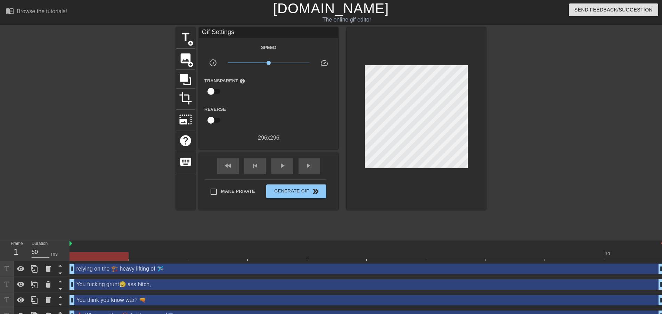
click at [491, 87] on div "title add_circle image add_circle crop photo_size_select_large help keyboard Gi…" at bounding box center [331, 131] width 662 height 209
click at [189, 37] on span "title" at bounding box center [185, 37] width 13 height 13
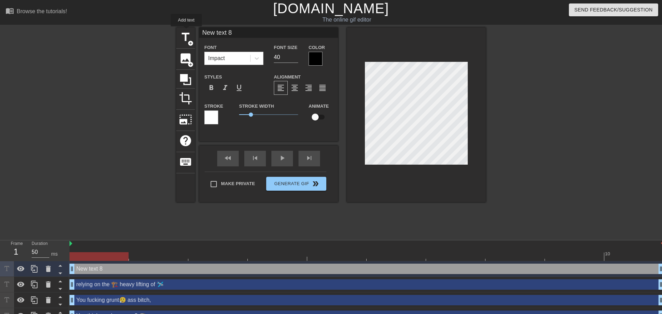
drag, startPoint x: 194, startPoint y: 32, endPoint x: 220, endPoint y: 37, distance: 25.8
click at [185, 31] on div "title add_circle image add_circle crop photo_size_select_large help keyboard Ne…" at bounding box center [331, 114] width 310 height 175
paste input "lorem ipsumdo sit ame ✈️ consect adi elitseddo 🛰️ eiusmod 🖼️ Tem inci ⁉️ utl ET…"
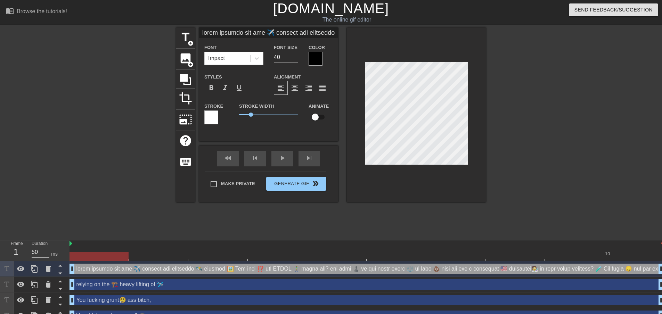
scroll to position [0, 2354]
drag, startPoint x: 278, startPoint y: 35, endPoint x: 275, endPoint y: 32, distance: 4.7
click at [277, 35] on input at bounding box center [268, 32] width 139 height 10
drag, startPoint x: 242, startPoint y: 32, endPoint x: 270, endPoint y: 35, distance: 27.9
click at [167, 22] on div "menu_book Browse the tutorials! [DOMAIN_NAME] The online gif editor Send Feedba…" at bounding box center [331, 185] width 662 height 371
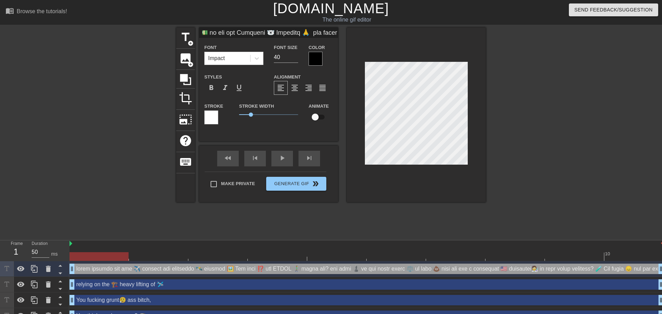
click at [266, 32] on input at bounding box center [268, 32] width 139 height 10
drag, startPoint x: 253, startPoint y: 32, endPoint x: 160, endPoint y: 25, distance: 93.7
click at [160, 25] on div "menu_book Browse the tutorials! [DOMAIN_NAME] The online gif editor Send Feedba…" at bounding box center [331, 185] width 662 height 371
click at [274, 31] on input at bounding box center [268, 32] width 139 height 10
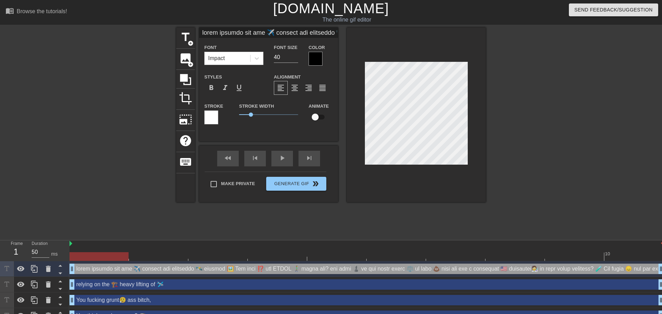
click at [276, 34] on input at bounding box center [268, 32] width 139 height 10
drag, startPoint x: 271, startPoint y: 34, endPoint x: 487, endPoint y: 56, distance: 216.6
click at [487, 56] on div "title add_circle image add_circle crop photo_size_select_large help keyboard Fo…" at bounding box center [331, 131] width 662 height 209
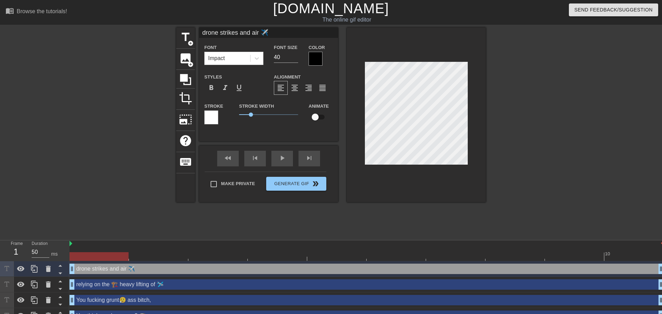
scroll to position [0, 0]
type input "drone strikes and air ✈️"
drag, startPoint x: 274, startPoint y: 54, endPoint x: 251, endPoint y: 54, distance: 22.9
click at [266, 54] on div "Font Impact Font Size 40 Color" at bounding box center [268, 54] width 139 height 23
type input "20"
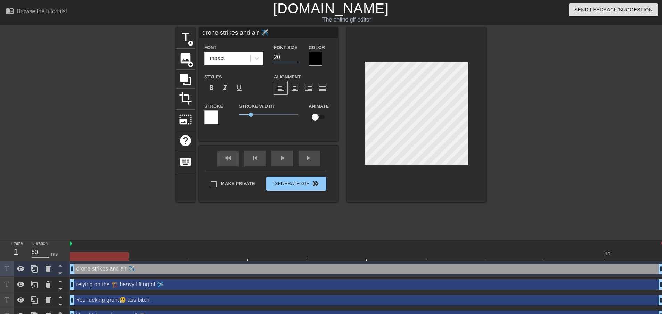
click at [283, 34] on input "drone strikes and air ✈️" at bounding box center [268, 32] width 139 height 10
type input "drone strikes and air ✈️ support"
click at [565, 123] on div at bounding box center [546, 131] width 104 height 209
click at [560, 108] on div at bounding box center [546, 131] width 104 height 209
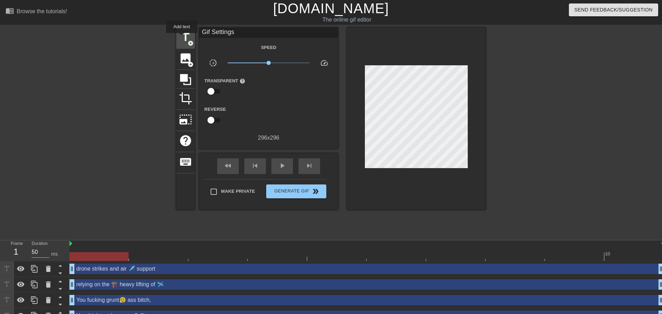
click at [182, 38] on span "title" at bounding box center [185, 37] width 13 height 13
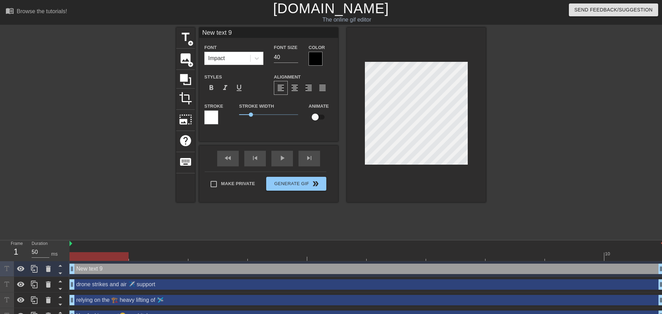
drag, startPoint x: 259, startPoint y: 29, endPoint x: 166, endPoint y: 25, distance: 92.5
click at [166, 25] on div "menu_book Browse the tutorials! [DOMAIN_NAME] The online gif editor Send Feedba…" at bounding box center [331, 193] width 662 height 387
paste input "lorem ipsumdo sit ame ✈️ consect adi elitseddo 🛰️ eiusmod 🖼️ Tem inci ⁉️ utl ET…"
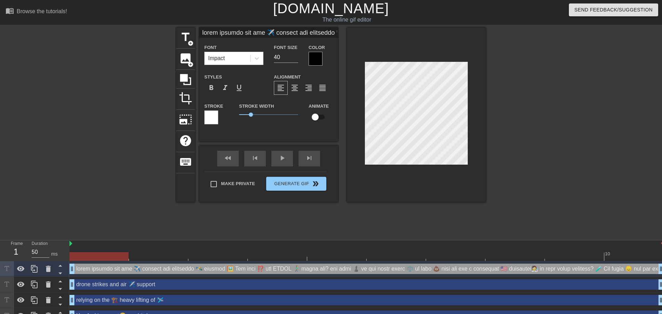
drag, startPoint x: 222, startPoint y: 33, endPoint x: 303, endPoint y: 41, distance: 81.5
click at [146, 31] on div "title add_circle image add_circle crop photo_size_select_large help keyboard Fo…" at bounding box center [331, 131] width 662 height 209
click at [302, 35] on input at bounding box center [268, 32] width 139 height 10
drag, startPoint x: 305, startPoint y: 33, endPoint x: 155, endPoint y: 24, distance: 149.7
click at [155, 24] on div "menu_book Browse the tutorials! [DOMAIN_NAME] The online gif editor Send Feedba…" at bounding box center [331, 193] width 662 height 387
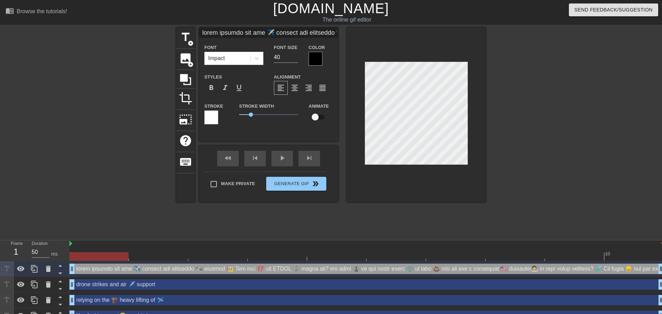
click at [293, 29] on input at bounding box center [268, 32] width 139 height 10
click at [295, 31] on input at bounding box center [268, 32] width 139 height 10
drag, startPoint x: 294, startPoint y: 34, endPoint x: 137, endPoint y: 24, distance: 158.2
click at [137, 24] on div "menu_book Browse the tutorials! [DOMAIN_NAME] The online gif editor Send Feedba…" at bounding box center [331, 193] width 662 height 387
click at [314, 33] on input at bounding box center [268, 32] width 139 height 10
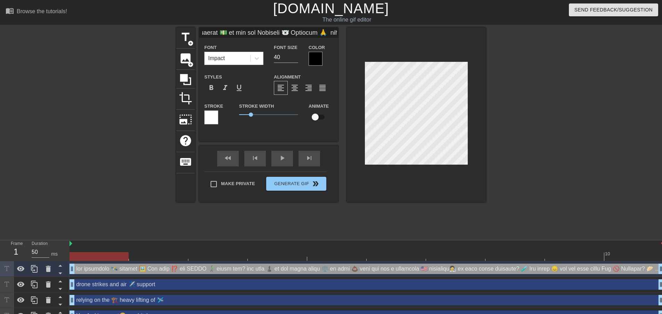
scroll to position [0, 2262]
drag, startPoint x: 314, startPoint y: 33, endPoint x: 486, endPoint y: 56, distance: 174.3
click at [486, 56] on div "title add_circle image add_circle crop photo_size_select_large help keyboard Fo…" at bounding box center [331, 131] width 662 height 209
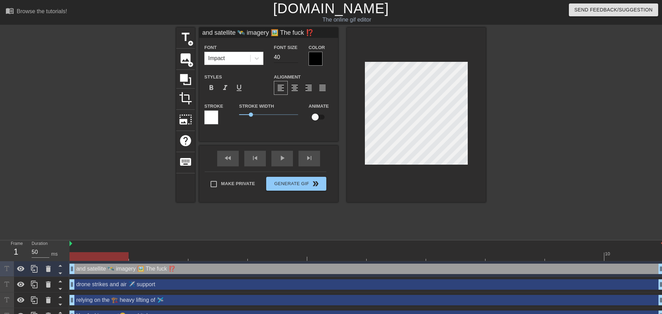
type input "and satellite 🛰️ imagery 🖼️ The fuck ⁉️"
drag, startPoint x: 287, startPoint y: 56, endPoint x: 260, endPoint y: 52, distance: 27.4
click at [255, 52] on div "Font Impact Font Size 40 Color" at bounding box center [268, 54] width 139 height 23
type input "20"
click at [287, 32] on input "and satellite 🛰️ imagery 🖼️ The fuck ⁉️" at bounding box center [268, 32] width 139 height 10
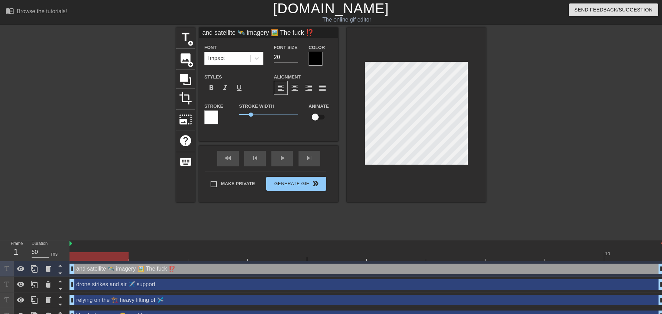
click at [315, 31] on input "and satellite 🛰️ imagery 🖼️ The fuck ⁉️" at bounding box center [268, 32] width 139 height 10
click at [282, 31] on input "and satellite 🛰️ imagery 🖼️ The fuck ⁉️" at bounding box center [268, 32] width 139 height 10
click at [286, 32] on input "and satellite 🛰️ imagery 🖼️ The fuck ⁉️" at bounding box center [268, 32] width 139 height 10
click at [336, 34] on input "and satellite 🛰️ imagery 🖼️ The fuck ⁉️" at bounding box center [268, 32] width 139 height 10
paste input "you GOING 🚶‍♂️‍➡️ about war? you pawn ♟️ in the grand scale ⚖️ of shit 💩 what a…"
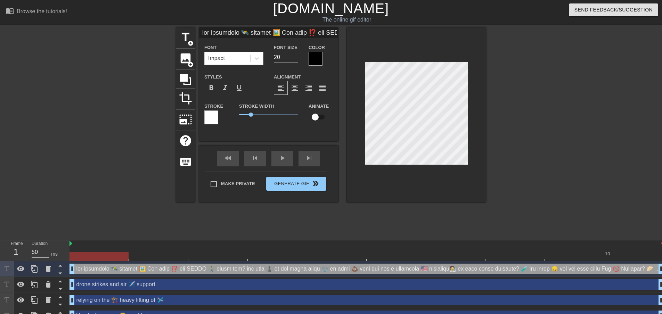
drag, startPoint x: 278, startPoint y: 33, endPoint x: 162, endPoint y: 32, distance: 116.1
click at [161, 31] on div "title add_circle image add_circle crop photo_size_select_large help keyboard Fo…" at bounding box center [331, 131] width 662 height 209
click at [274, 33] on input at bounding box center [268, 32] width 139 height 10
drag, startPoint x: 280, startPoint y: 33, endPoint x: 444, endPoint y: 55, distance: 165.9
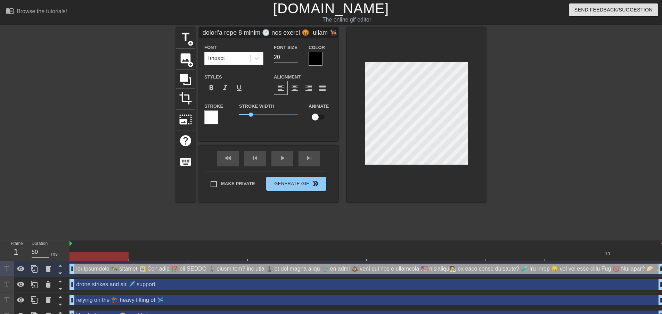
click at [444, 55] on div "title add_circle image add_circle crop photo_size_select_large help keyboard Fo…" at bounding box center [331, 114] width 310 height 175
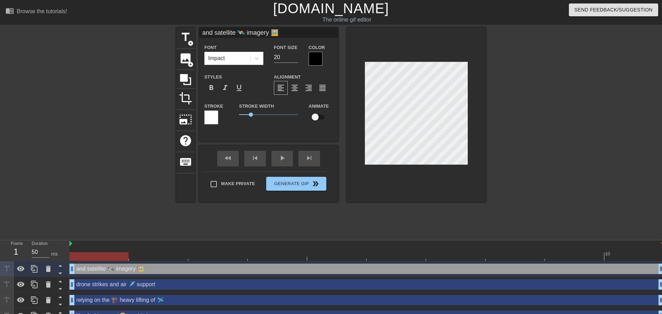
scroll to position [0, 0]
type input "and satellite 🛰️ imagery 🖼️"
click at [557, 131] on div at bounding box center [546, 131] width 104 height 209
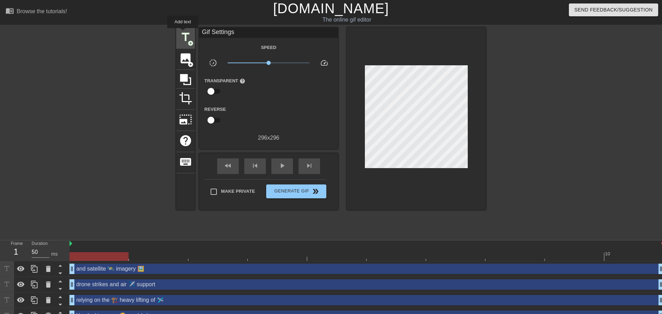
click at [183, 33] on span "title" at bounding box center [185, 37] width 13 height 13
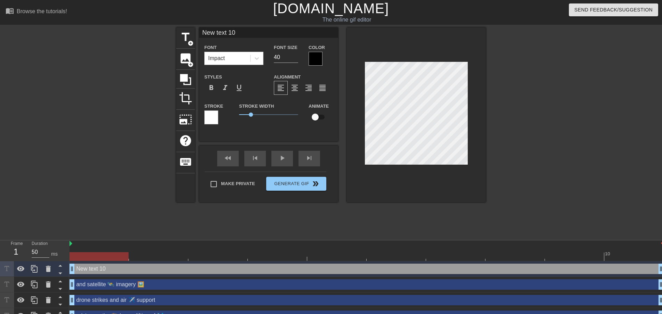
drag, startPoint x: 244, startPoint y: 33, endPoint x: 162, endPoint y: 28, distance: 82.5
click at [162, 28] on div "title add_circle image add_circle crop photo_size_select_large help keyboard Ne…" at bounding box center [331, 131] width 662 height 209
paste input "The fuck ⁉️ you GOING 🚶‍♂️‍➡️ about war? you pawn ♟️ in the grand scale ⚖️ of s…"
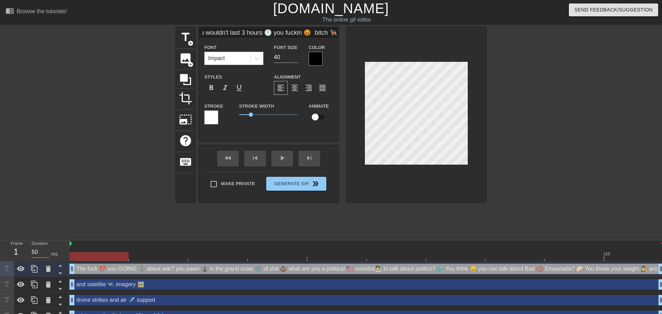
click at [226, 32] on input "The fuck ⁉️ you GOING 🚶‍♂️‍➡️ about war? you pawn ♟️ in the grand scale ⚖️ of s…" at bounding box center [268, 32] width 139 height 10
drag, startPoint x: 239, startPoint y: 32, endPoint x: 136, endPoint y: 25, distance: 103.5
click at [133, 25] on div "menu_book Browse the tutorials! [DOMAIN_NAME] The online gif editor Send Feedba…" at bounding box center [331, 201] width 662 height 402
click at [267, 35] on input "The fuck ⁉️ you GOING 🚶‍♂️‍➡️ about war? you pawn ♟️ in the grand scale ⚖️ of s…" at bounding box center [268, 32] width 139 height 10
drag, startPoint x: 275, startPoint y: 34, endPoint x: 290, endPoint y: 37, distance: 14.9
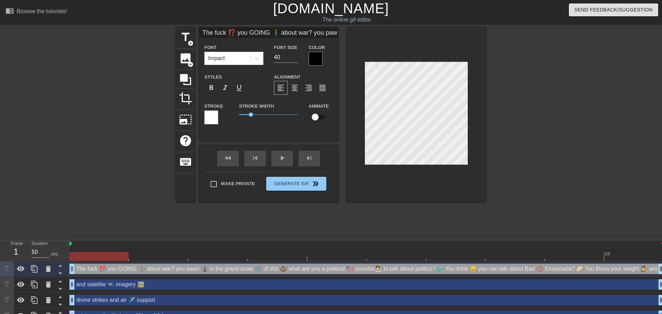
click at [304, 42] on div "The fuck ⁉️ you GOING 🚶‍♂️‍➡️ about war? you pawn ♟️ in the grand scale ⚖️ of s…" at bounding box center [268, 78] width 139 height 103
click at [290, 35] on input "The fuck ⁉️ you GOING 🚶‍♂️‍➡️ about war? you pawn ♟️ in the grand scale ⚖️ of s…" at bounding box center [268, 32] width 139 height 10
drag, startPoint x: 235, startPoint y: 33, endPoint x: 503, endPoint y: 59, distance: 268.6
click at [503, 59] on div "title add_circle image add_circle crop photo_size_select_large help keyboard Fo…" at bounding box center [331, 131] width 662 height 209
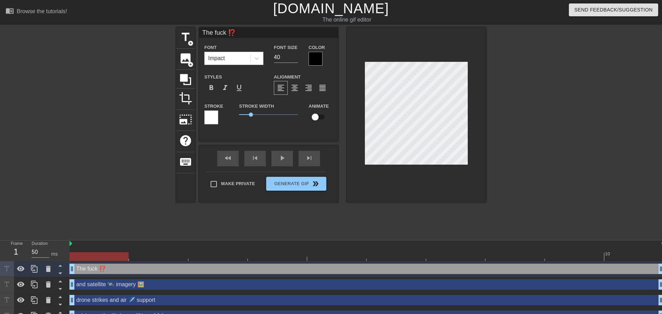
scroll to position [0, 0]
type input "The fuck ⁉️"
drag, startPoint x: 278, startPoint y: 55, endPoint x: 263, endPoint y: 54, distance: 15.0
click at [263, 54] on div "Font Impact Font Size 40 Color" at bounding box center [268, 54] width 139 height 23
drag, startPoint x: 284, startPoint y: 56, endPoint x: 252, endPoint y: 54, distance: 32.4
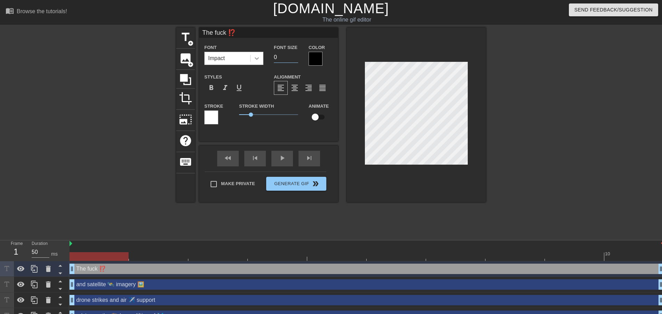
click at [252, 54] on div "Font Impact Font Size 0 Color" at bounding box center [268, 54] width 139 height 23
type input "20"
drag, startPoint x: 282, startPoint y: 59, endPoint x: 258, endPoint y: 57, distance: 24.8
click at [258, 57] on div "Font Impact Font Size 20 Color" at bounding box center [268, 54] width 139 height 23
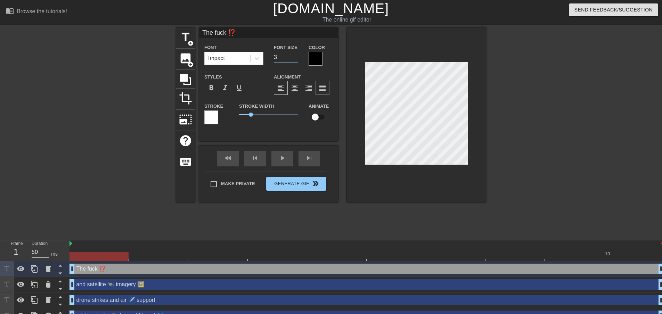
type input "30"
click at [528, 117] on div at bounding box center [546, 131] width 104 height 209
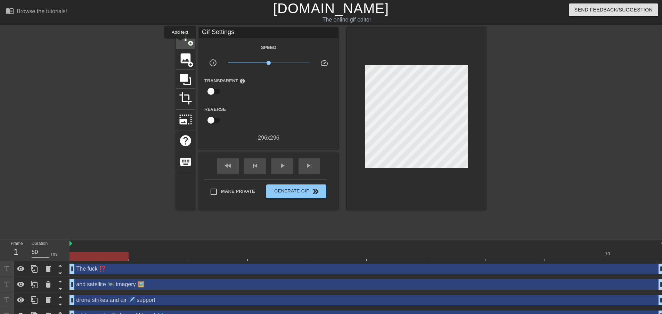
click at [180, 43] on span "title" at bounding box center [185, 37] width 13 height 13
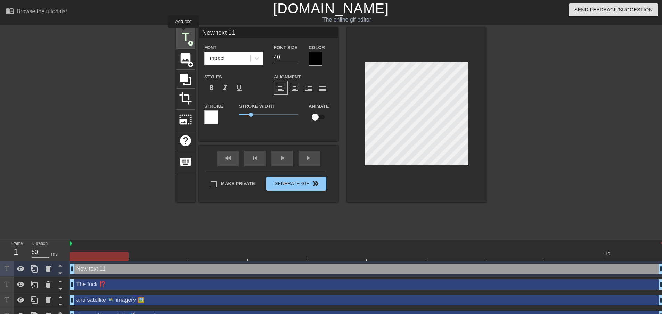
click at [169, 25] on div "menu_book Browse the tutorials! [DOMAIN_NAME] The online gif editor Send Feedba…" at bounding box center [331, 209] width 662 height 418
paste input "you GOING 🚶‍♂️‍➡️ about war? you pawn ♟️ in the grand scale ⚖️ of shit 💩 what a…"
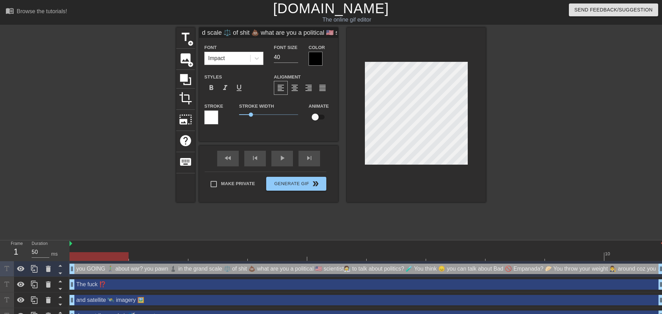
scroll to position [0, 0]
drag, startPoint x: 231, startPoint y: 32, endPoint x: 155, endPoint y: 23, distance: 76.7
click at [155, 23] on div "menu_book Browse the tutorials! [DOMAIN_NAME] The online gif editor Send Feedba…" at bounding box center [331, 209] width 662 height 418
click at [231, 31] on input "you GOING 🚶‍♂️‍➡️ about war? you pawn ♟️ in the grand scale ⚖️ of shit 💩 what a…" at bounding box center [268, 32] width 139 height 10
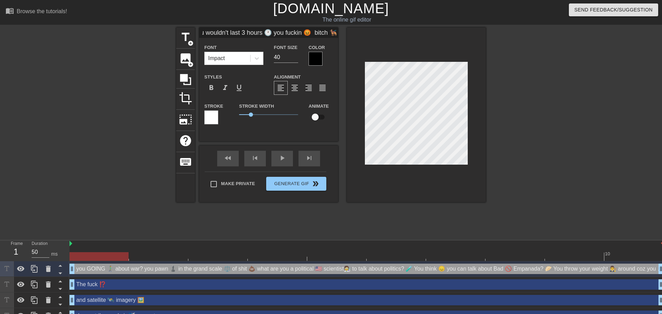
drag, startPoint x: 284, startPoint y: 33, endPoint x: 513, endPoint y: 68, distance: 231.1
click at [513, 68] on div "title add_circle image add_circle crop photo_size_select_large help keyboard Fo…" at bounding box center [331, 131] width 662 height 209
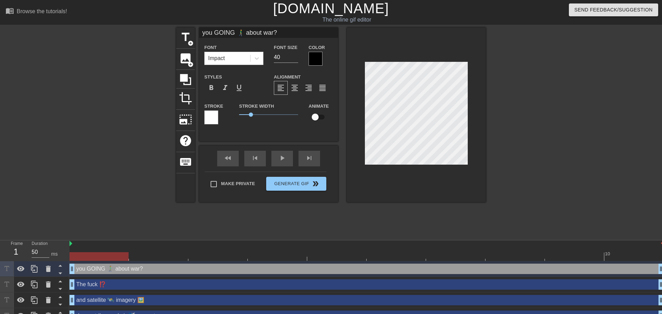
scroll to position [0, 0]
type input "you GOING 🚶‍♂️‍➡️ about war?"
click at [265, 56] on div "Font Impact Font Size 40 Color" at bounding box center [268, 54] width 139 height 23
type input "20"
type input "drone strikes and air ✈️ support"
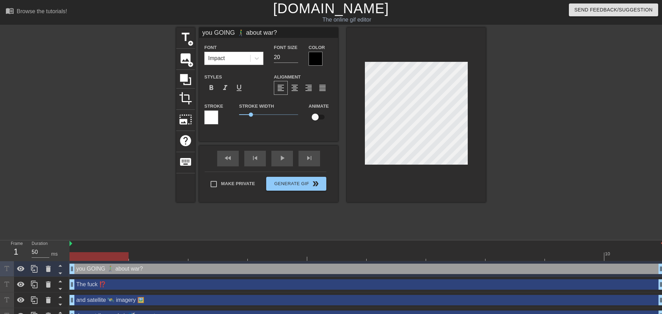
click at [535, 162] on div at bounding box center [546, 131] width 104 height 209
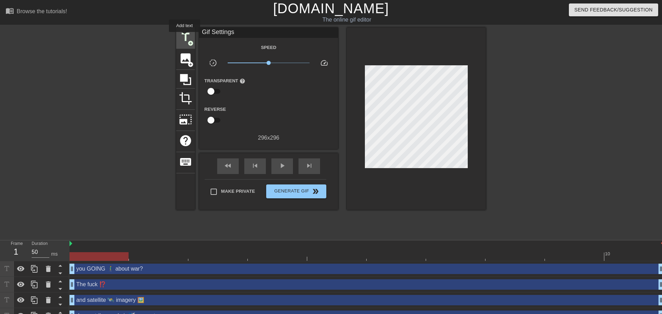
click at [183, 31] on span "title" at bounding box center [185, 37] width 13 height 13
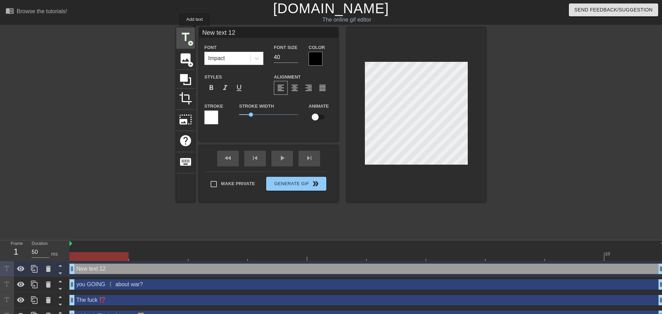
drag, startPoint x: 259, startPoint y: 32, endPoint x: 189, endPoint y: 31, distance: 70.2
click at [192, 31] on div "title add_circle image add_circle crop photo_size_select_large help keyboard Ne…" at bounding box center [331, 114] width 310 height 175
paste input "you pawn ♟️ in the grand scale ⚖️ of shit 💩 what are you a political 🇺🇸 scienti…"
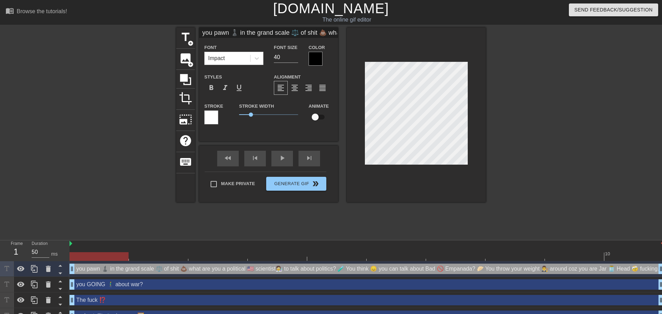
drag, startPoint x: 206, startPoint y: 30, endPoint x: 168, endPoint y: 26, distance: 38.7
click at [166, 26] on div "menu_book Browse the tutorials! [DOMAIN_NAME] The online gif editor Send Feedba…" at bounding box center [331, 216] width 662 height 433
click at [278, 38] on input "you pawn ♟️ in the grand scale ⚖️ of shit 💩 what are you a political 🇺🇸 scienti…" at bounding box center [268, 32] width 139 height 10
drag, startPoint x: 277, startPoint y: 34, endPoint x: 414, endPoint y: 41, distance: 136.8
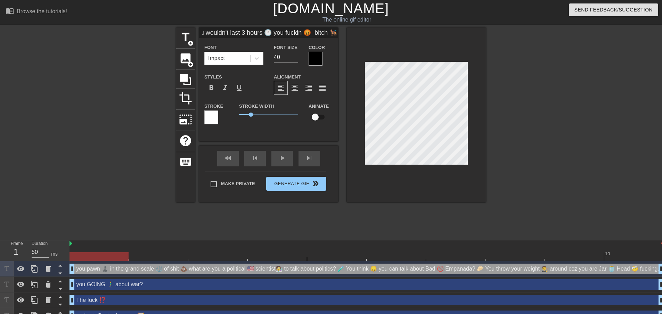
click at [414, 41] on div "title add_circle image add_circle crop photo_size_select_large help keyboard yo…" at bounding box center [331, 114] width 310 height 175
type input "you pawn ♟️ in the grand scale ⚖️ of shit 💩 what are you a political 🇺🇸 scienti…"
type textarea "and tellite 🛰️ imagery 🖼️"
drag, startPoint x: 289, startPoint y: 51, endPoint x: 270, endPoint y: 54, distance: 19.0
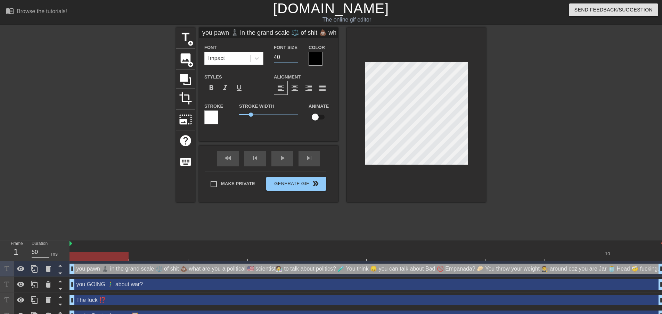
click at [270, 54] on div "Font Size 40" at bounding box center [286, 54] width 35 height 23
type input "20"
click at [297, 33] on input "you pawn ♟️ in the grand scale ⚖️ of shit 💩 what are you a political 🇺🇸 scienti…" at bounding box center [268, 32] width 139 height 10
drag, startPoint x: 308, startPoint y: 34, endPoint x: 485, endPoint y: 68, distance: 180.9
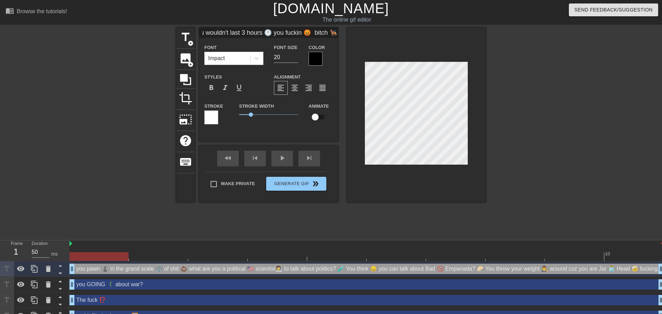
click at [485, 68] on div "title add_circle image add_circle crop photo_size_select_large help keyboard yo…" at bounding box center [331, 114] width 310 height 175
click at [242, 32] on input "you pawn ♟️ in the grand scale ⚖️ of shit 💩 what are you a political 🇺🇸 scienti…" at bounding box center [268, 32] width 139 height 10
drag, startPoint x: 244, startPoint y: 32, endPoint x: 170, endPoint y: 34, distance: 73.7
click at [170, 34] on div "title add_circle image add_circle crop photo_size_select_large help keyboard yo…" at bounding box center [331, 131] width 662 height 209
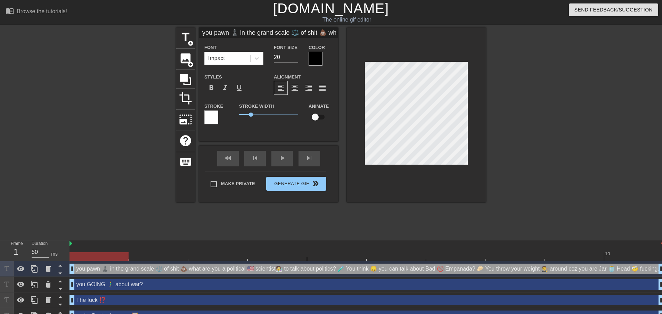
click at [258, 35] on input "you pawn ♟️ in the grand scale ⚖️ of shit 💩 what are you a political 🇺🇸 scienti…" at bounding box center [268, 32] width 139 height 10
drag, startPoint x: 300, startPoint y: 34, endPoint x: 520, endPoint y: 71, distance: 222.7
click at [520, 71] on div "title add_circle image add_circle crop photo_size_select_large help keyboard yo…" at bounding box center [331, 131] width 662 height 209
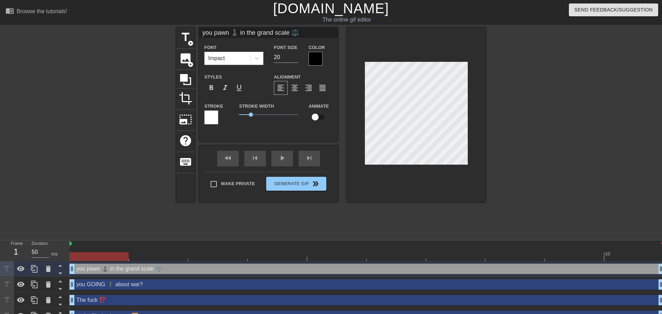
scroll to position [1, 4]
type input "drone strikes and air ✈️ support"
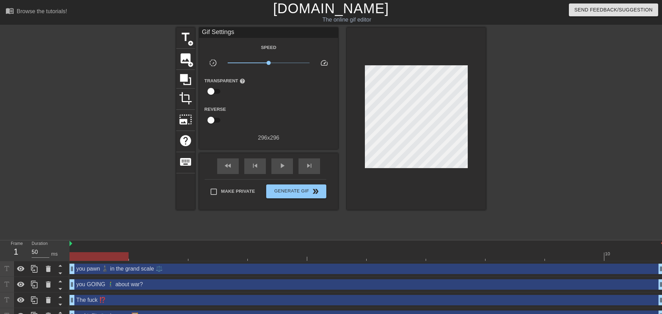
scroll to position [1, 1]
click at [490, 138] on div "title add_circle image add_circle crop photo_size_select_large help keyboard Gi…" at bounding box center [331, 131] width 662 height 209
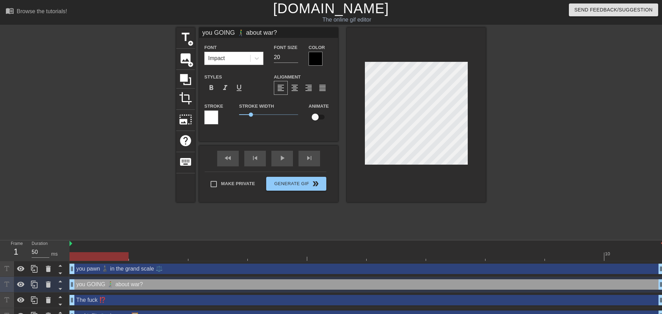
type input "drone strikes and air ✈️ support"
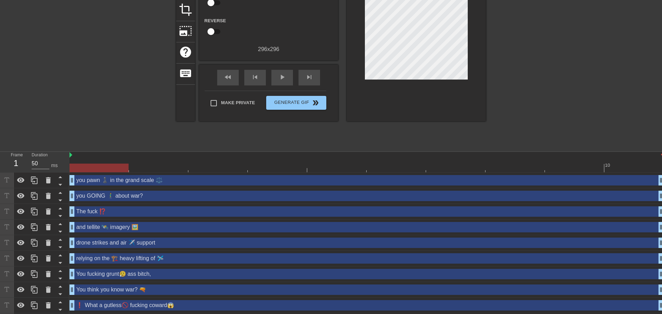
scroll to position [121, 0]
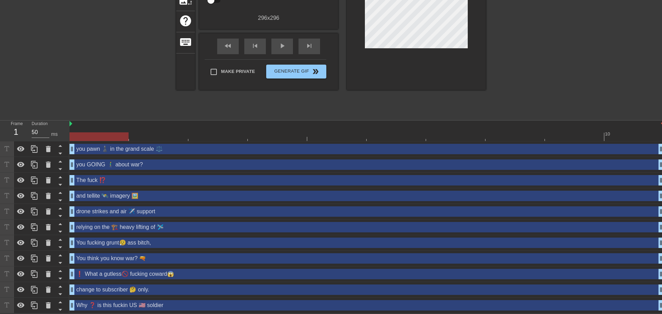
click at [166, 197] on div "and tellite 🛰️ imagery 🖼️ drag_handle drag_handle" at bounding box center [367, 196] width 594 height 10
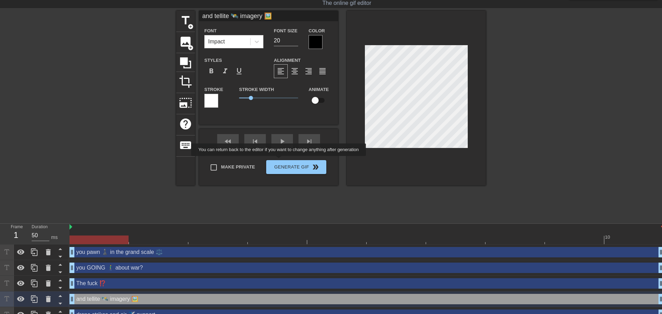
scroll to position [16, 0]
click at [215, 17] on input "and tellite 🛰️ imagery 🖼️" at bounding box center [268, 16] width 139 height 10
type input "The fuck ⁉️"
type input "30"
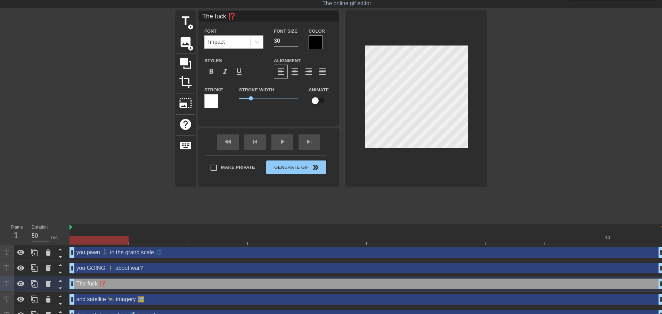
type input "you GOING 🚶‍♂️‍➡️ about war?"
type input "20"
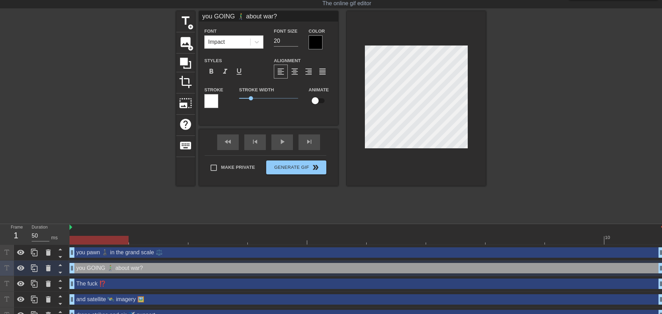
type input "you pawn ♟️ in the grand scale ⚖️"
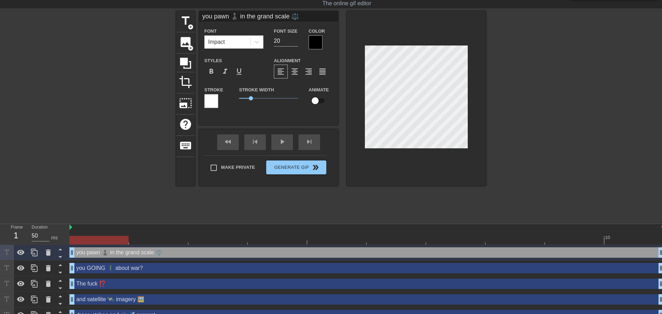
click at [151, 25] on div at bounding box center [116, 115] width 104 height 209
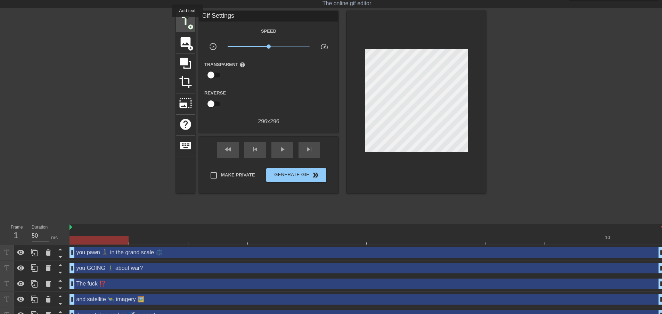
click at [187, 22] on span "title" at bounding box center [185, 20] width 13 height 13
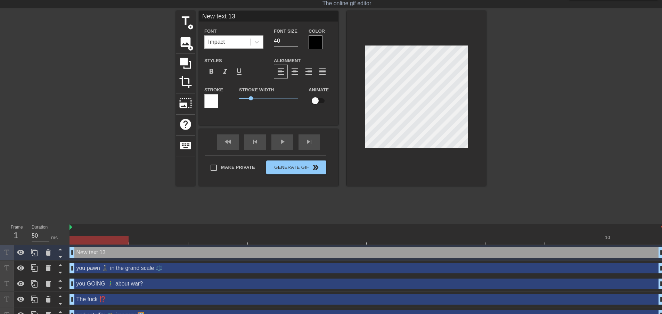
drag, startPoint x: 245, startPoint y: 14, endPoint x: 150, endPoint y: 9, distance: 95.4
click at [154, 11] on div "title add_circle image add_circle crop photo_size_select_large help keyboard Ne…" at bounding box center [331, 115] width 662 height 209
paste input "sa"
type input "sa"
drag, startPoint x: 241, startPoint y: 15, endPoint x: 154, endPoint y: 10, distance: 87.7
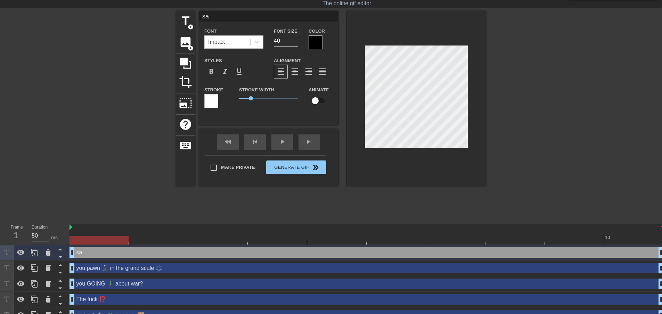
click at [148, 8] on div "menu_book Browse the tutorials! [DOMAIN_NAME] The online gif editor Send Feedba…" at bounding box center [331, 208] width 662 height 449
click at [474, 170] on div at bounding box center [416, 98] width 139 height 175
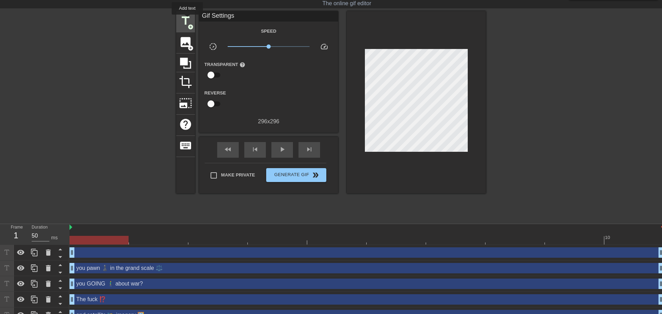
click at [188, 17] on span "title" at bounding box center [185, 20] width 13 height 13
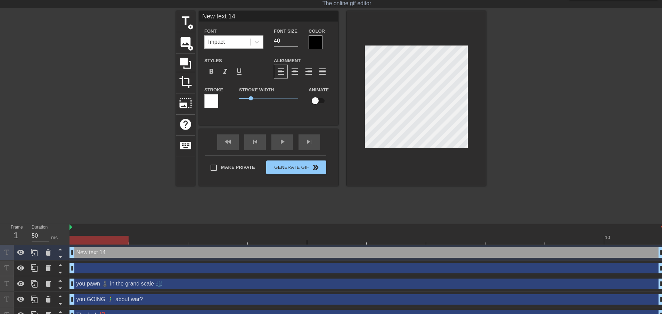
scroll to position [15, 0]
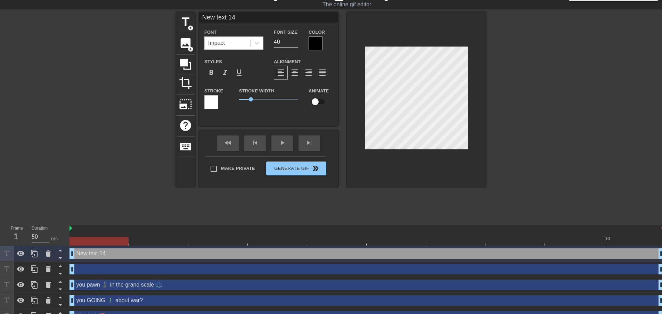
drag, startPoint x: 255, startPoint y: 16, endPoint x: 167, endPoint y: 9, distance: 88.5
click at [160, 7] on div "menu_book Browse the tutorials! [DOMAIN_NAME] The online gif editor Send Feedba…" at bounding box center [331, 217] width 662 height 465
paste input "of shit 💩"
type input "of shit 💩"
click at [507, 122] on div at bounding box center [546, 116] width 104 height 209
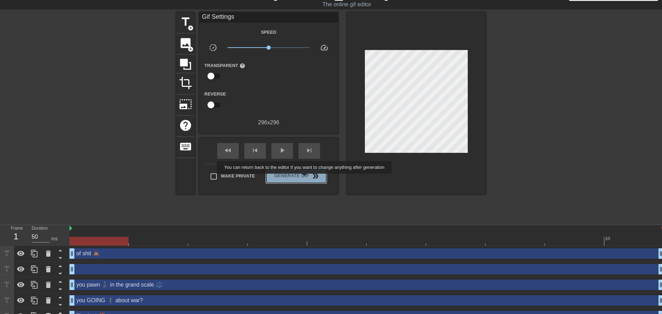
click at [305, 179] on span "Generate Gif double_arrow" at bounding box center [296, 176] width 55 height 8
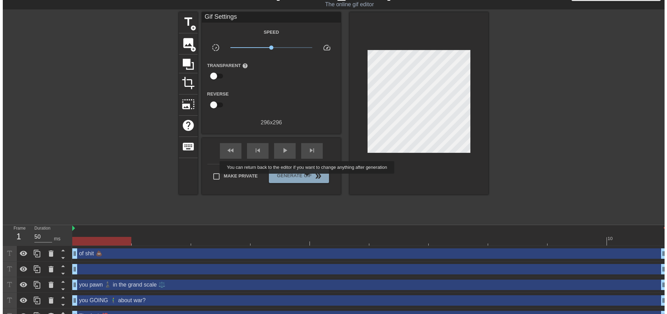
scroll to position [0, 0]
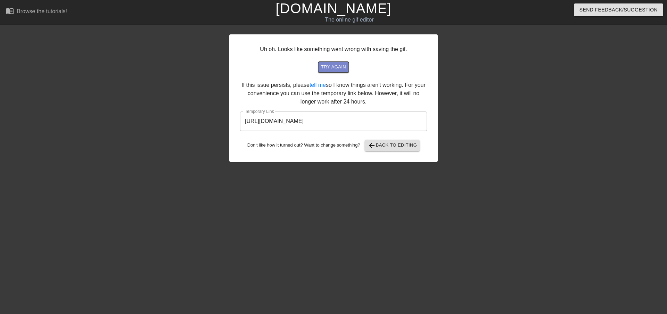
click at [340, 67] on span "try again" at bounding box center [333, 67] width 25 height 8
drag, startPoint x: 392, startPoint y: 121, endPoint x: 237, endPoint y: 127, distance: 155.2
click at [237, 127] on div "Uh oh. Looks like something went wrong with saving the gif. try again If this i…" at bounding box center [333, 98] width 209 height 128
